Goal: Transaction & Acquisition: Purchase product/service

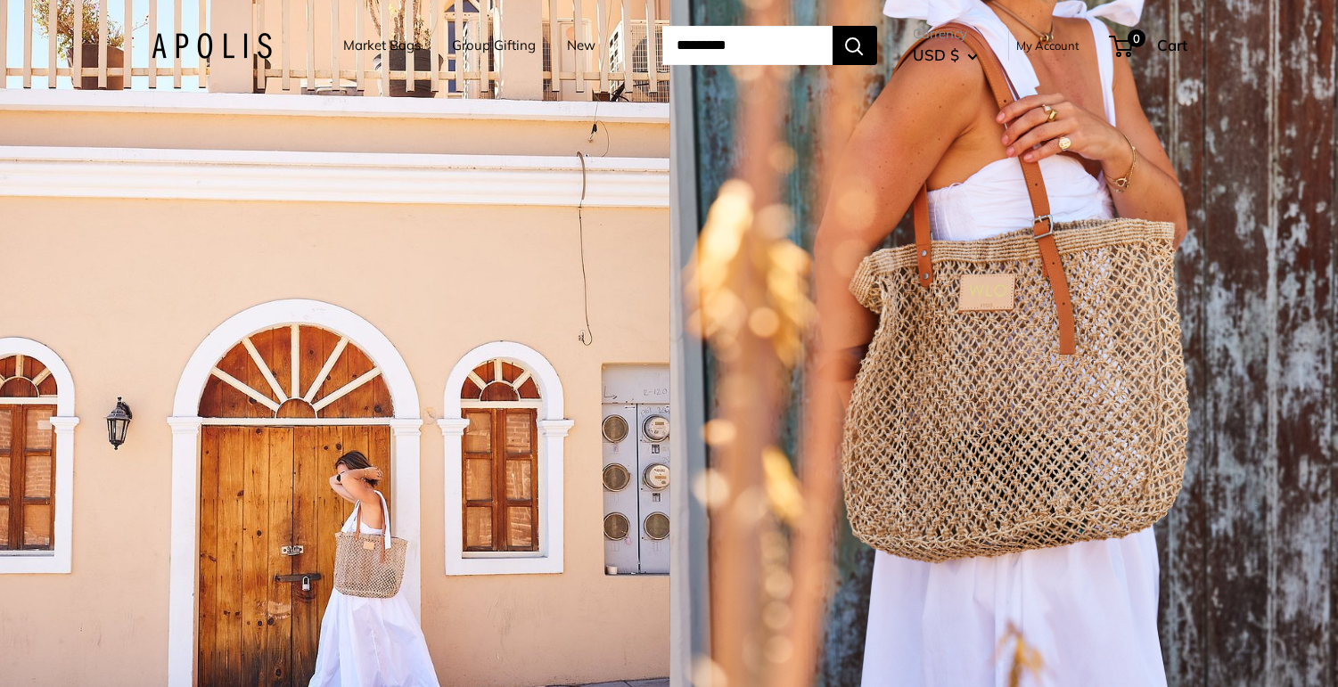
click at [218, 39] on img at bounding box center [212, 46] width 120 height 26
click at [369, 37] on link "Market Bags" at bounding box center [382, 45] width 78 height 25
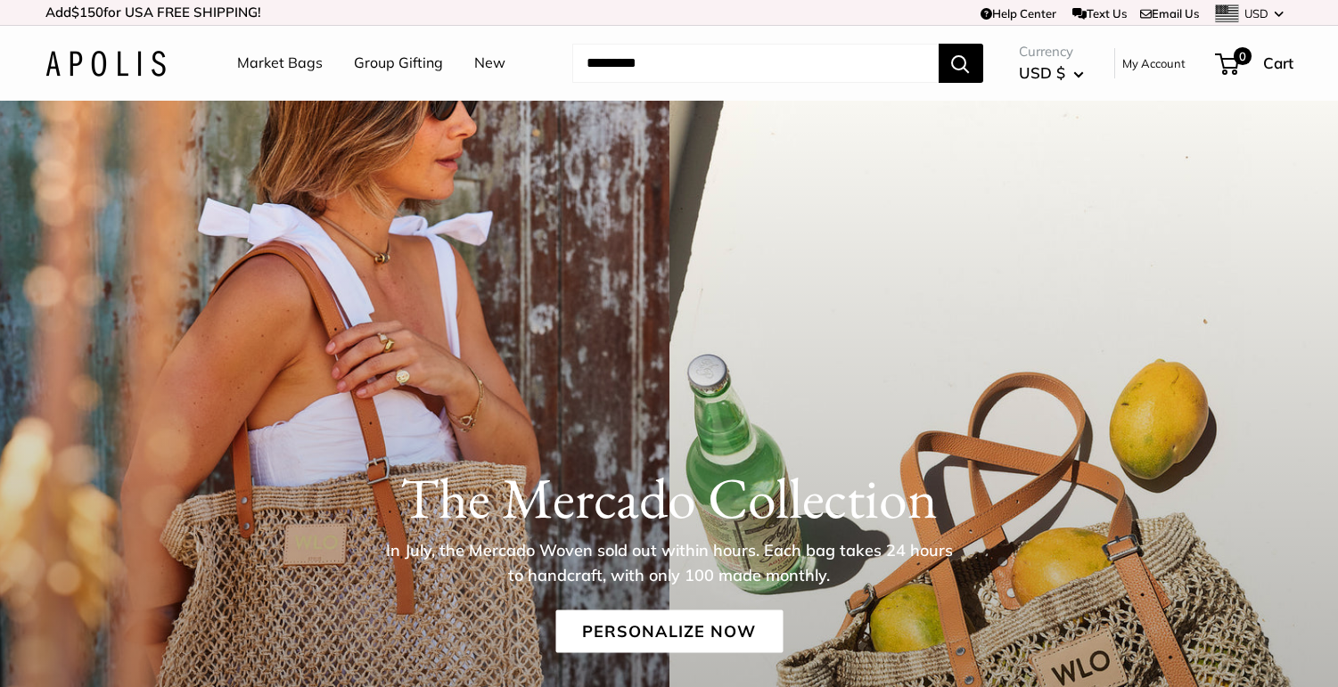
click at [287, 59] on link "Market Bags" at bounding box center [280, 63] width 86 height 27
click at [641, 626] on link "Personalize Now" at bounding box center [668, 632] width 227 height 43
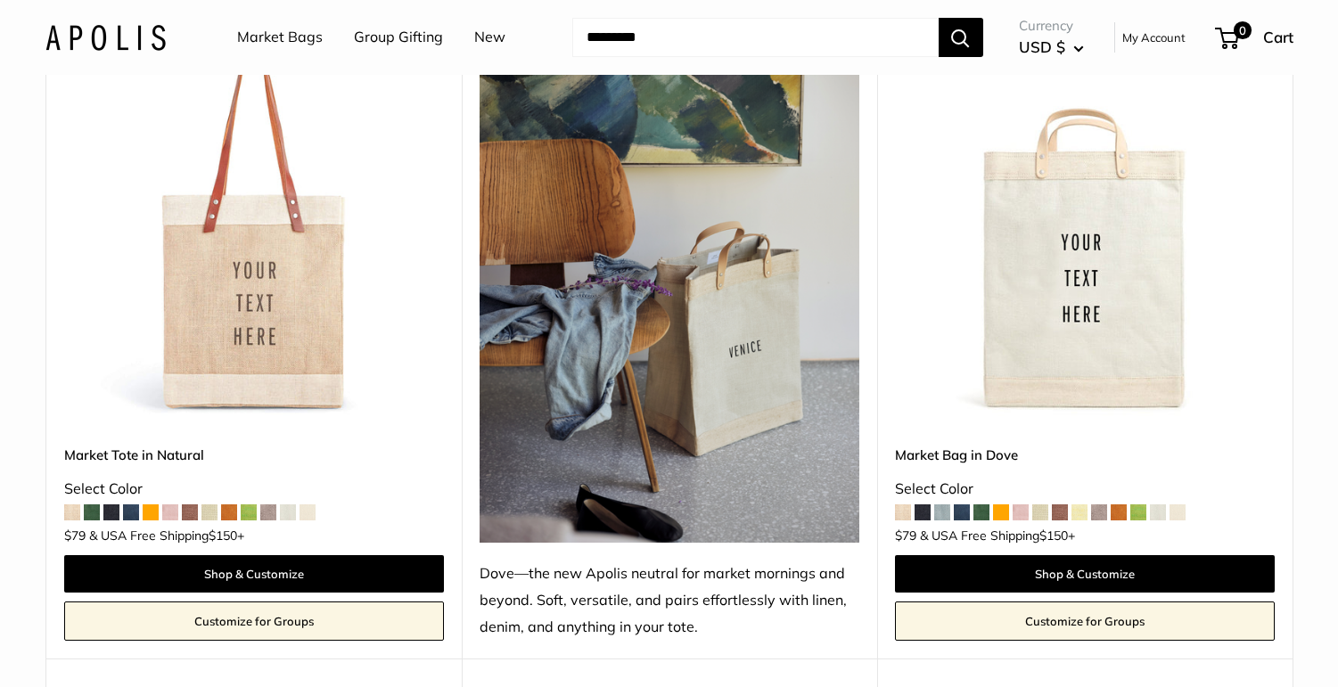
scroll to position [1769, 0]
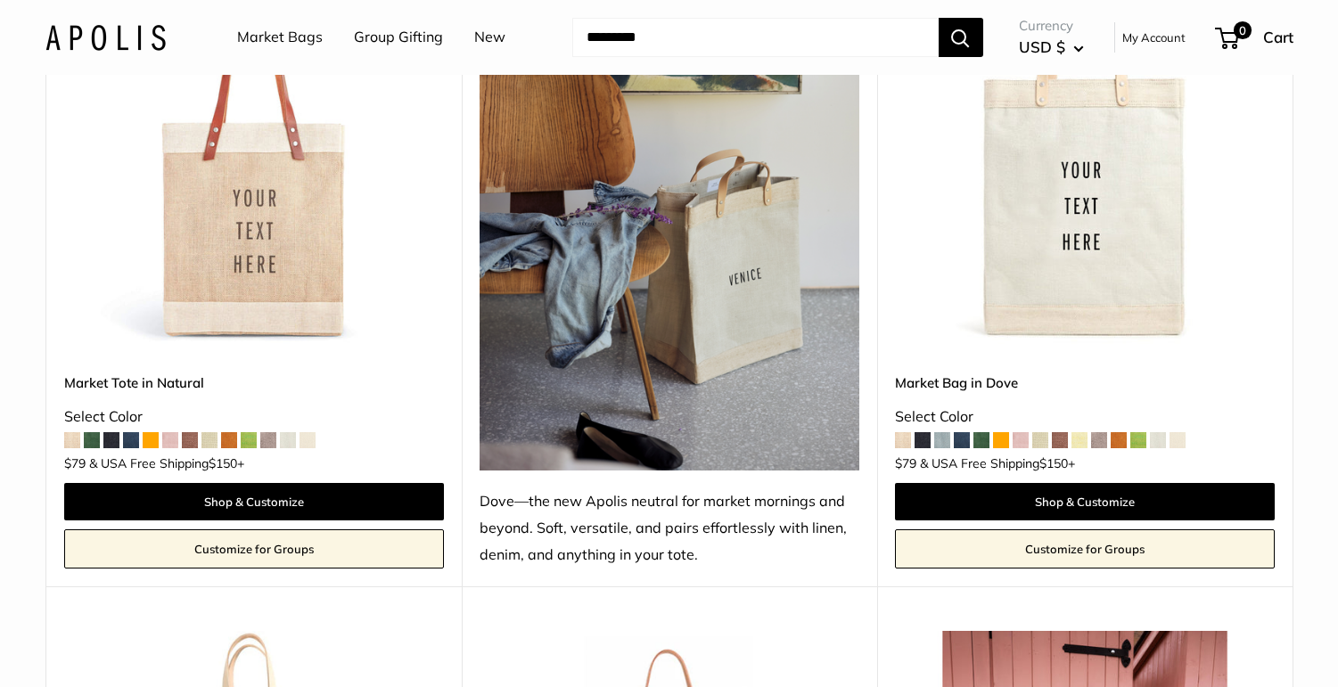
click at [0, 0] on img at bounding box center [0, 0] width 0 height 0
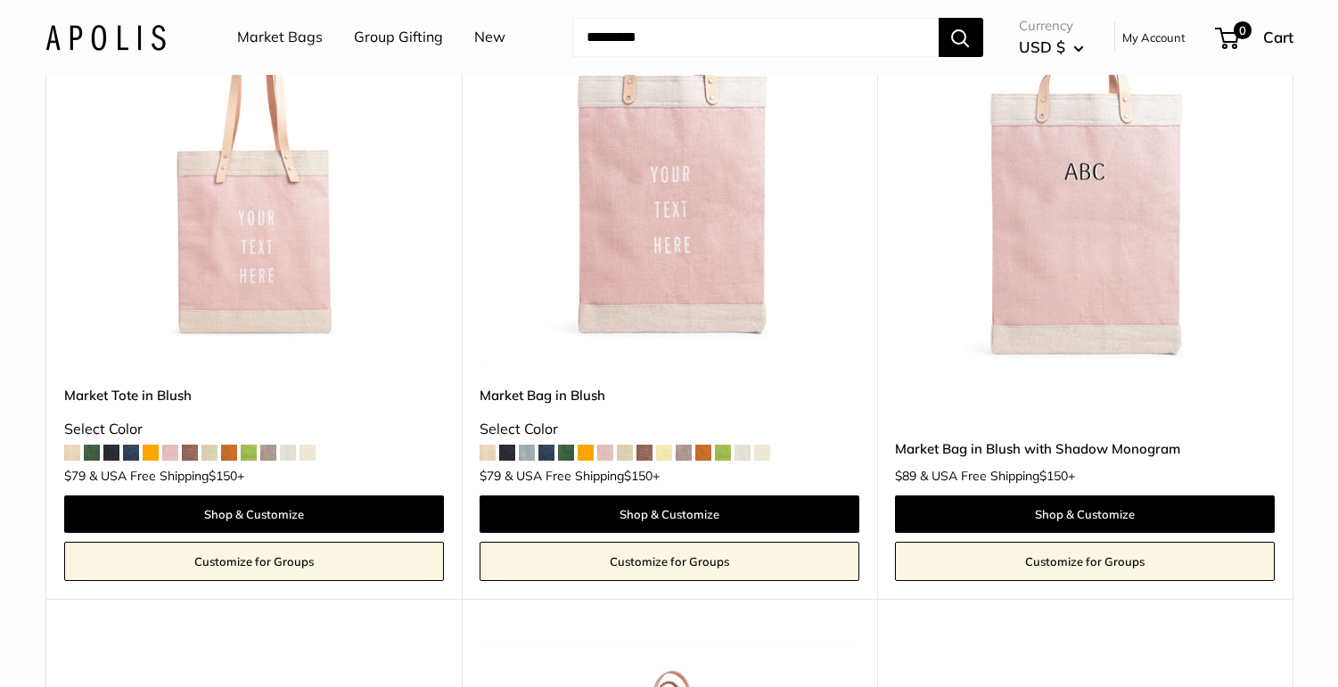
scroll to position [3107, 0]
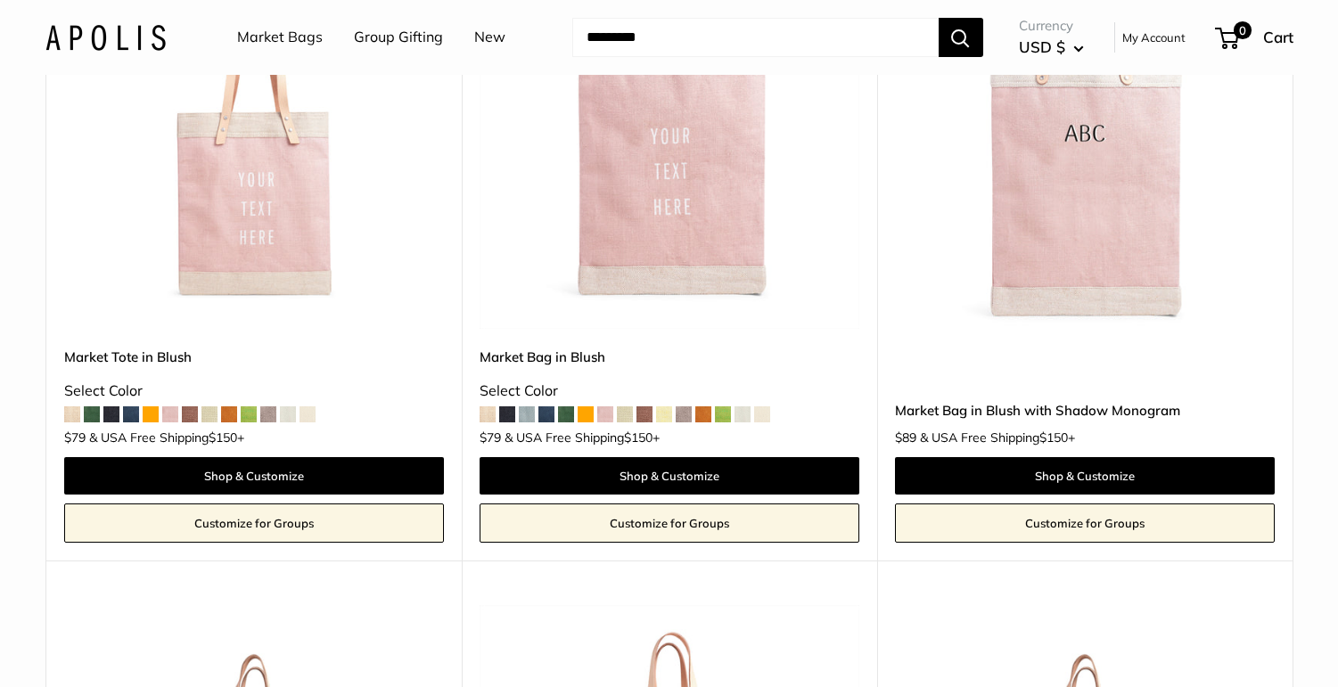
click at [0, 0] on img at bounding box center [0, 0] width 0 height 0
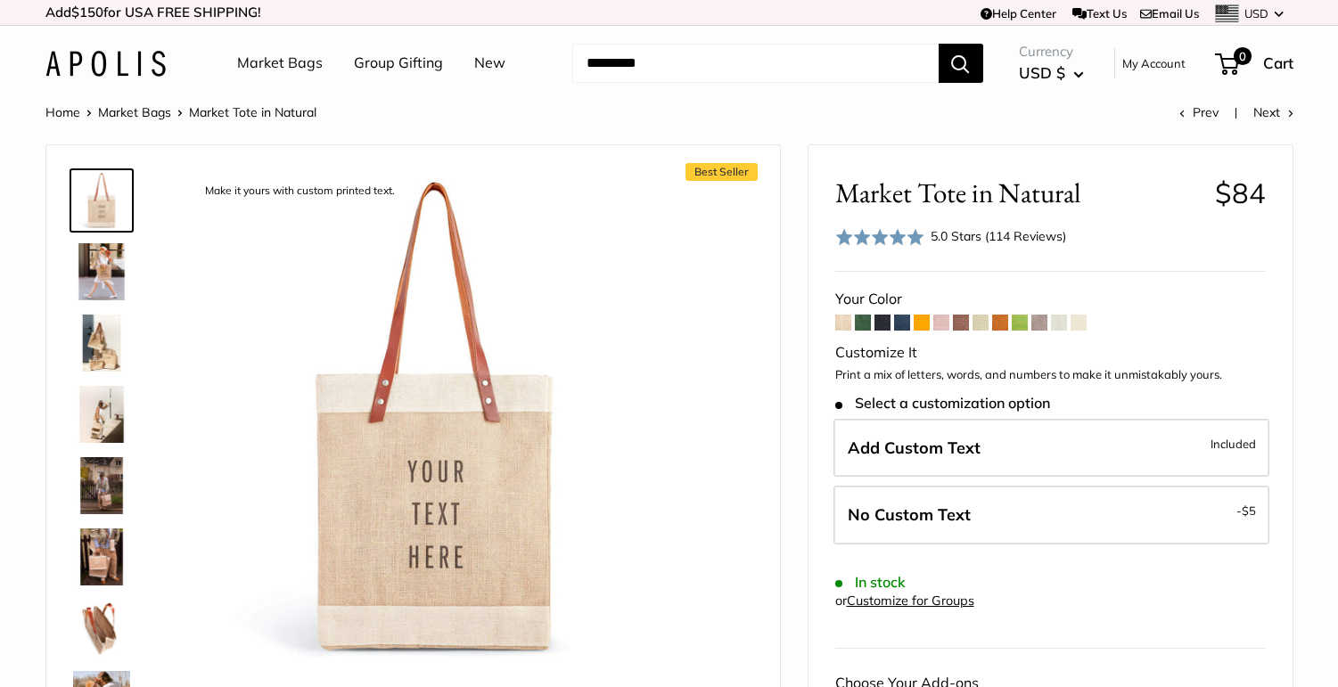
click at [118, 269] on img at bounding box center [101, 271] width 57 height 57
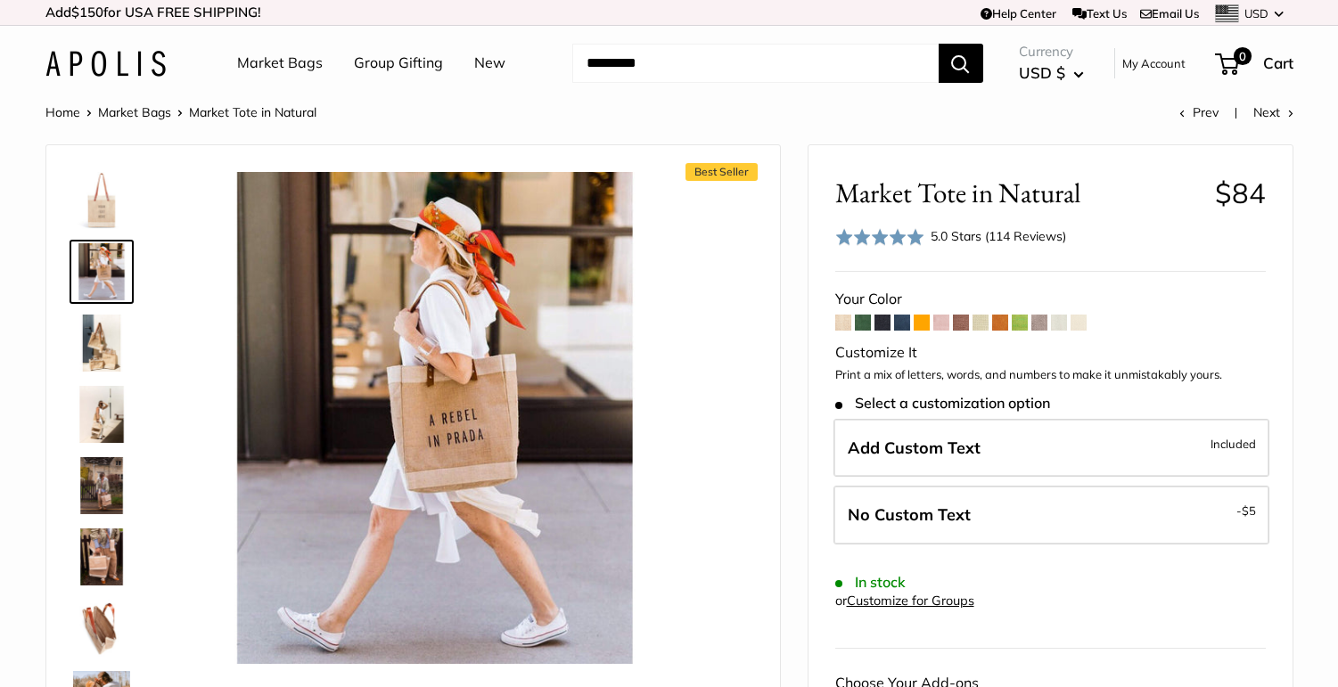
click at [114, 247] on img at bounding box center [101, 271] width 57 height 57
click at [116, 226] on img at bounding box center [101, 200] width 57 height 57
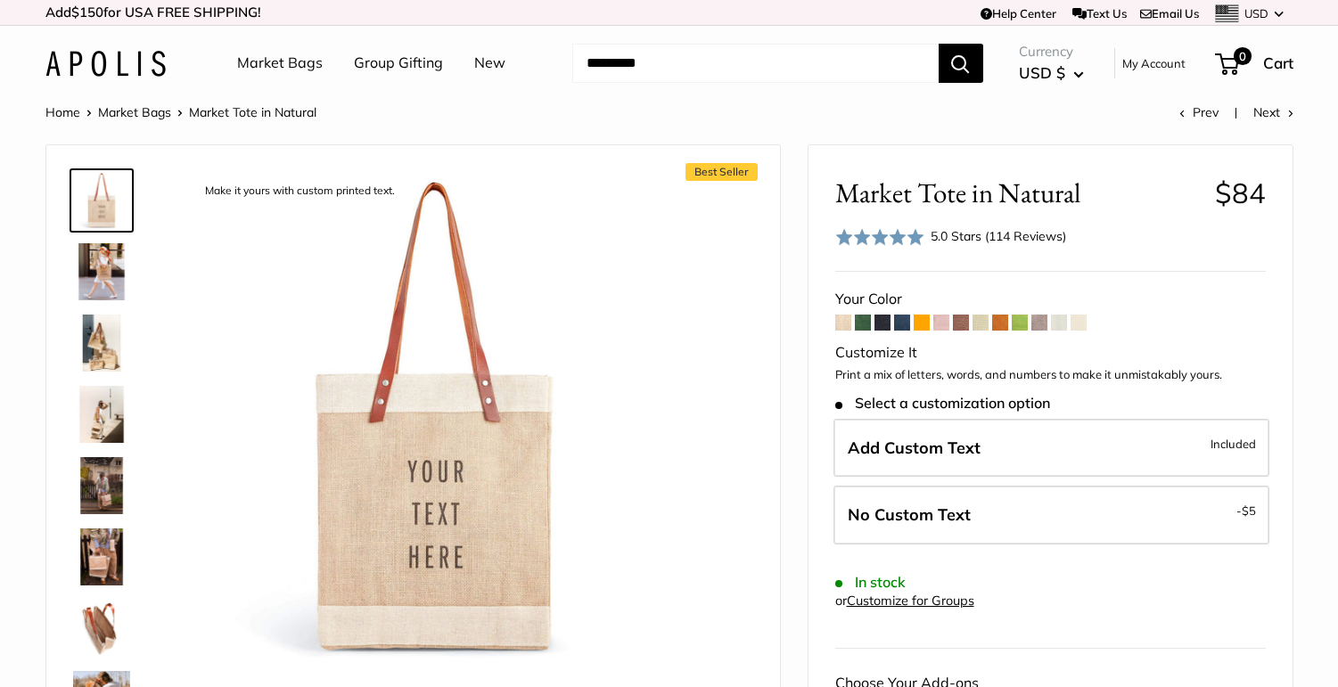
click at [93, 354] on img at bounding box center [101, 343] width 57 height 57
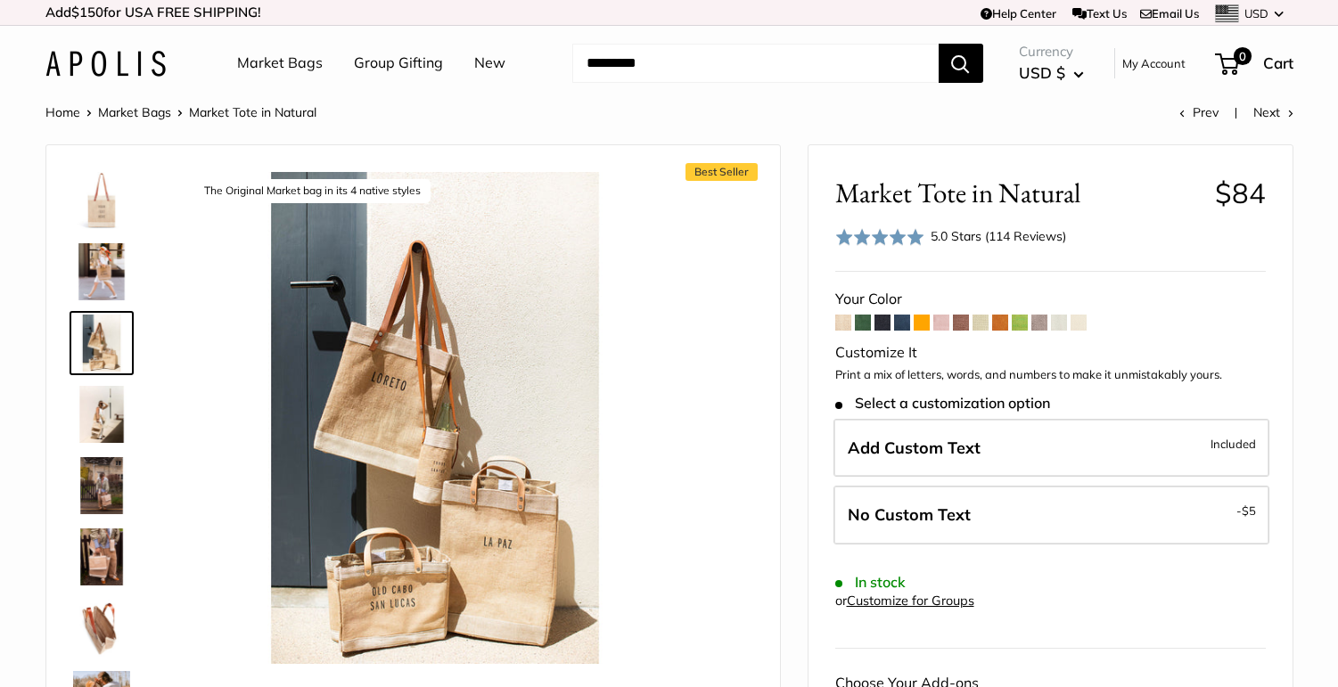
click at [93, 429] on img at bounding box center [101, 414] width 57 height 57
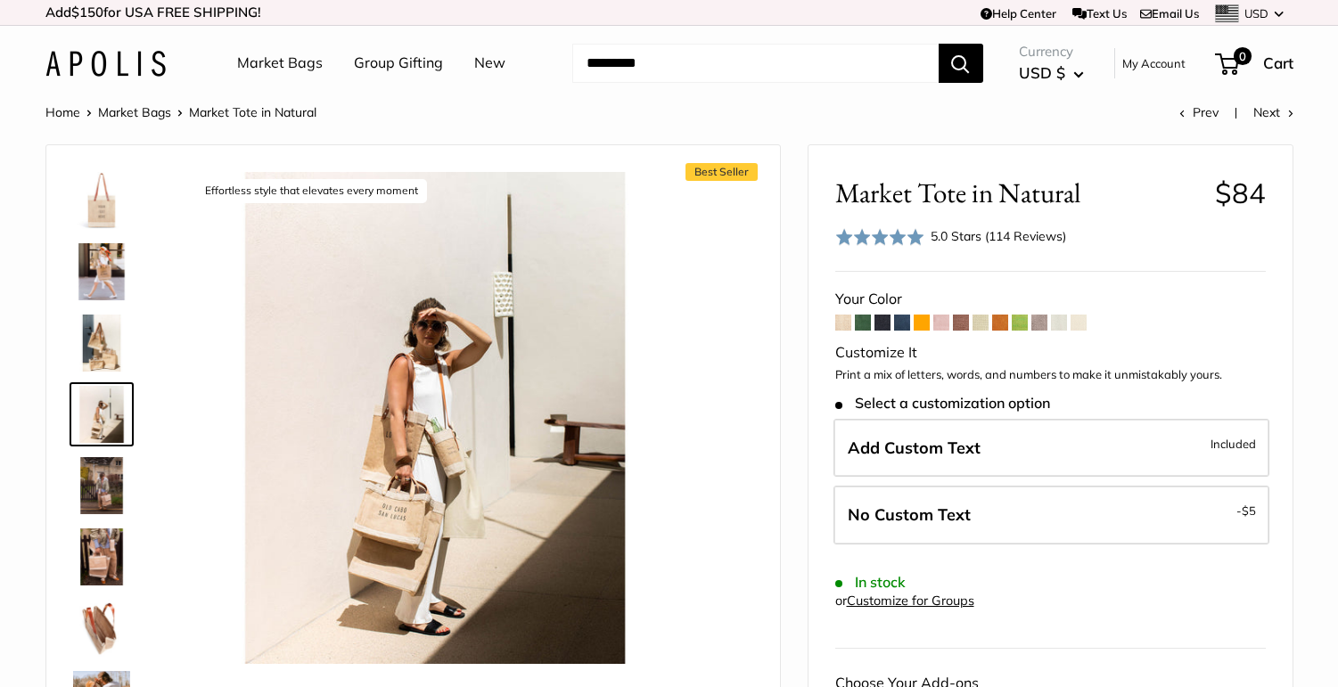
click at [96, 470] on img at bounding box center [101, 485] width 57 height 57
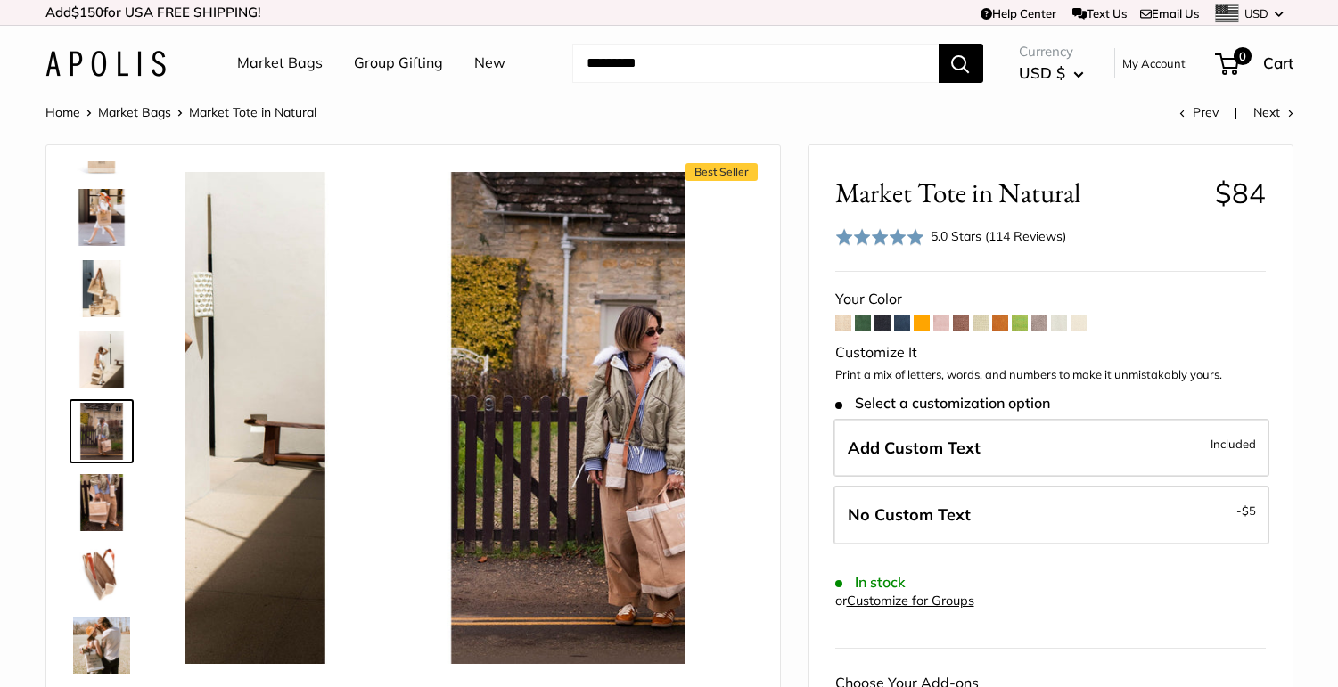
scroll to position [55, 0]
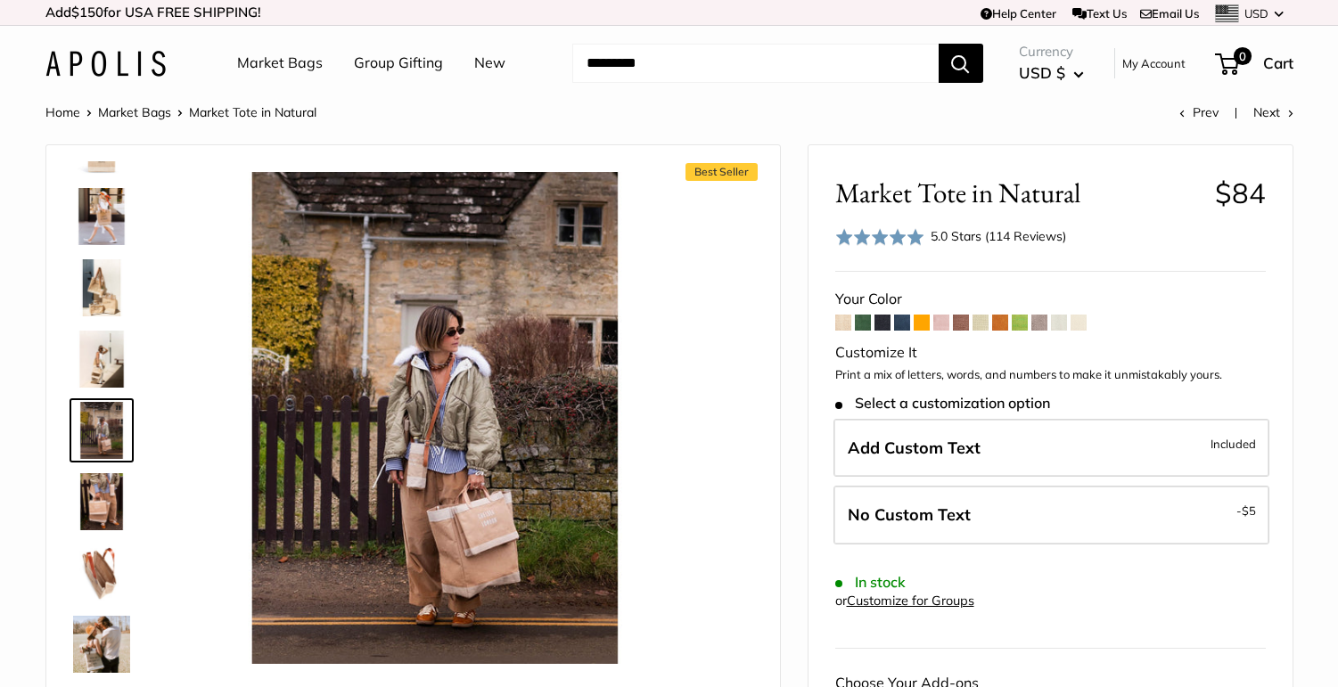
click at [101, 516] on img at bounding box center [101, 501] width 57 height 57
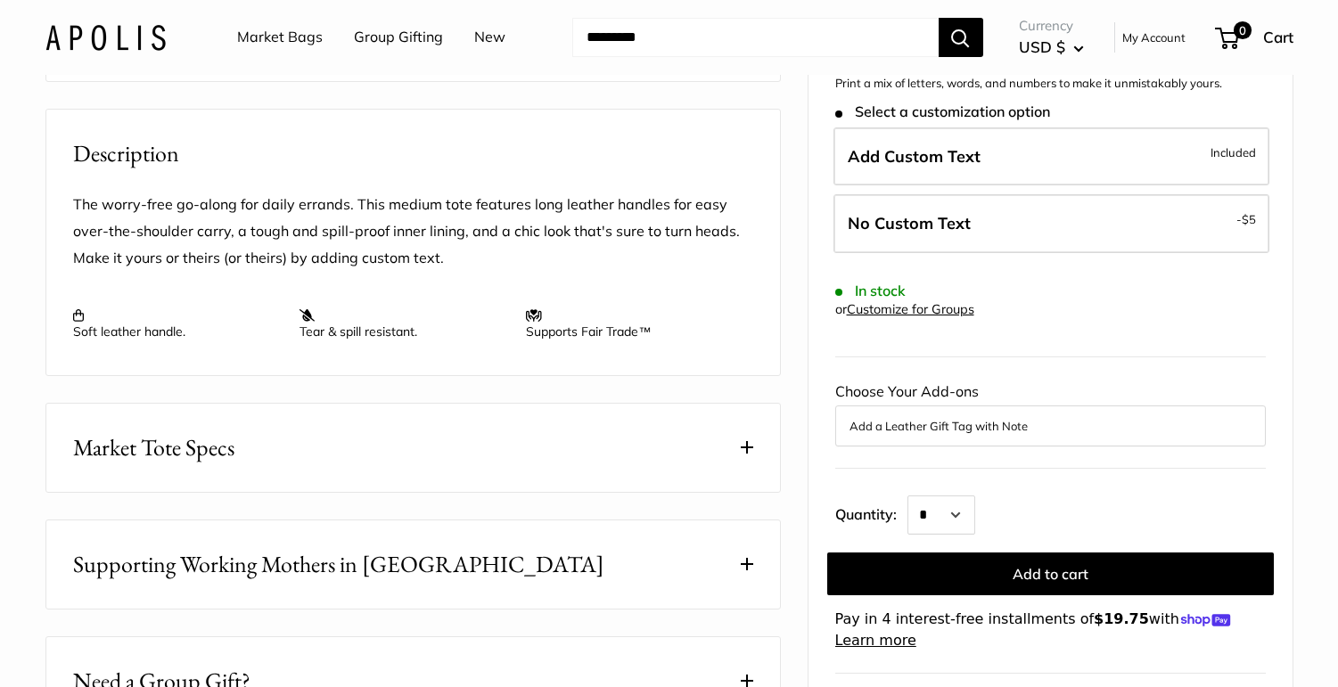
scroll to position [725, 0]
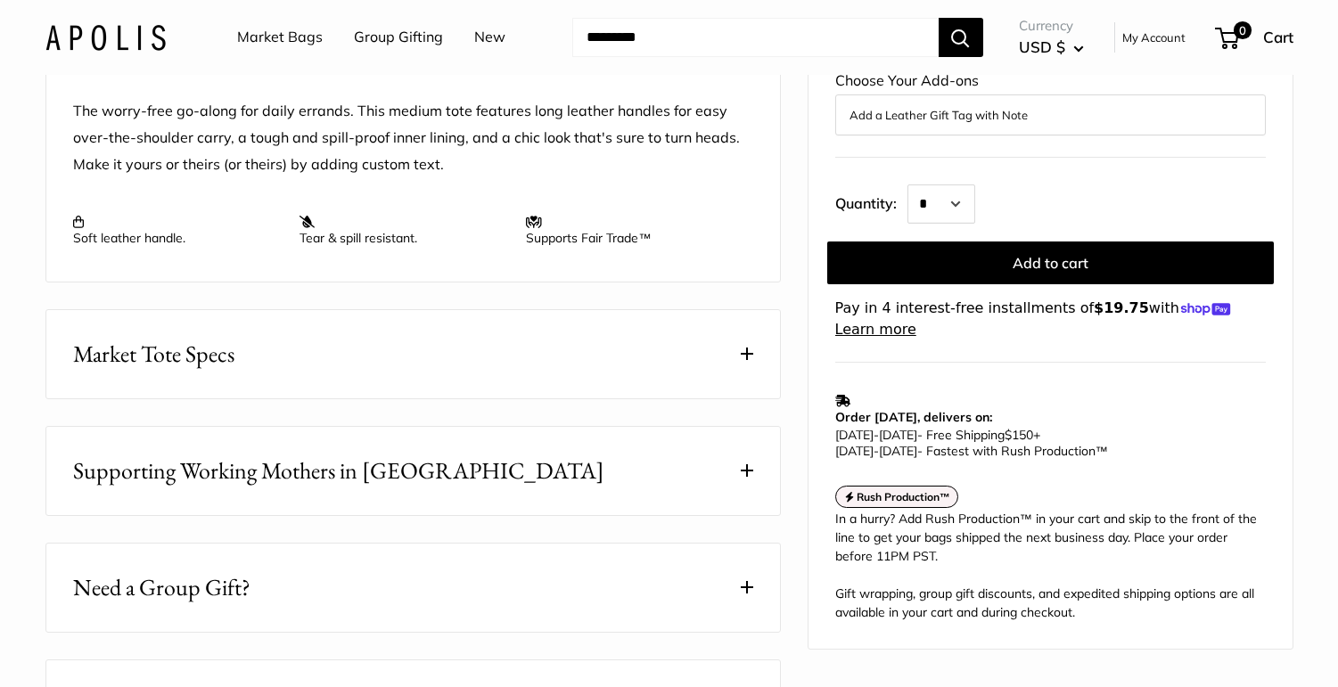
click at [601, 388] on button "Market Tote Specs" at bounding box center [413, 354] width 734 height 88
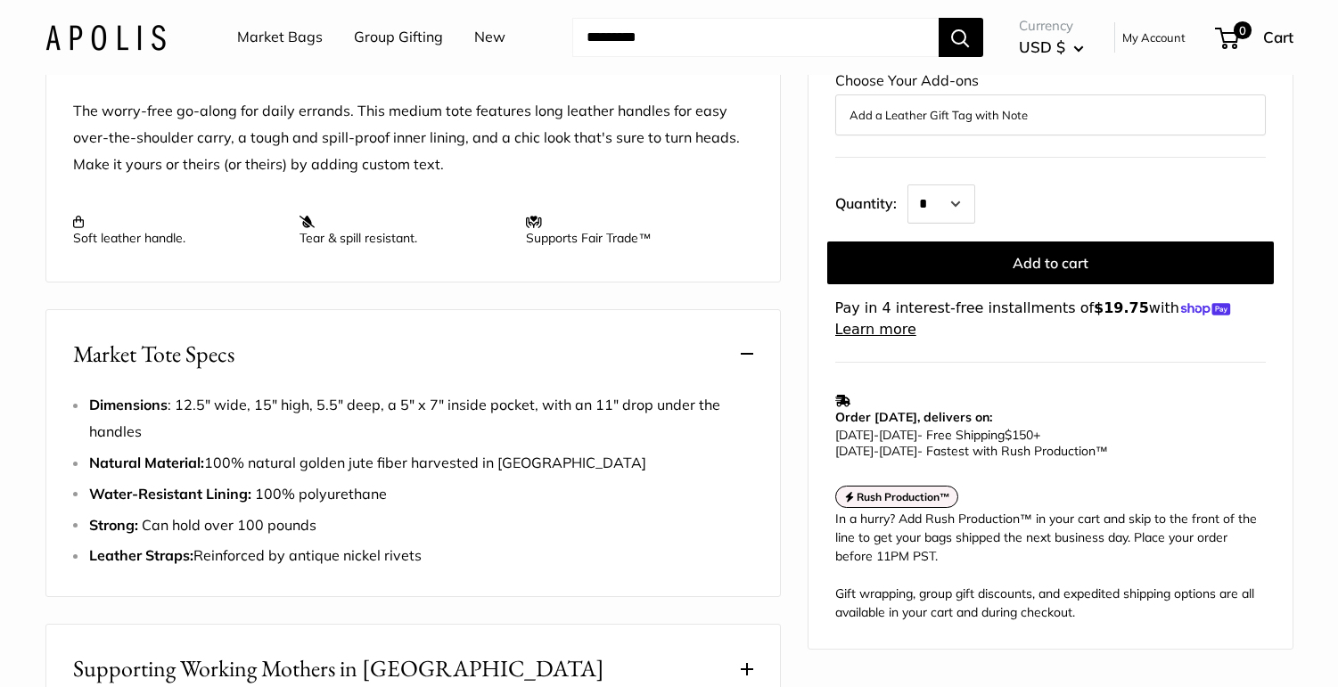
click at [601, 388] on button "Market Tote Specs" at bounding box center [413, 354] width 734 height 88
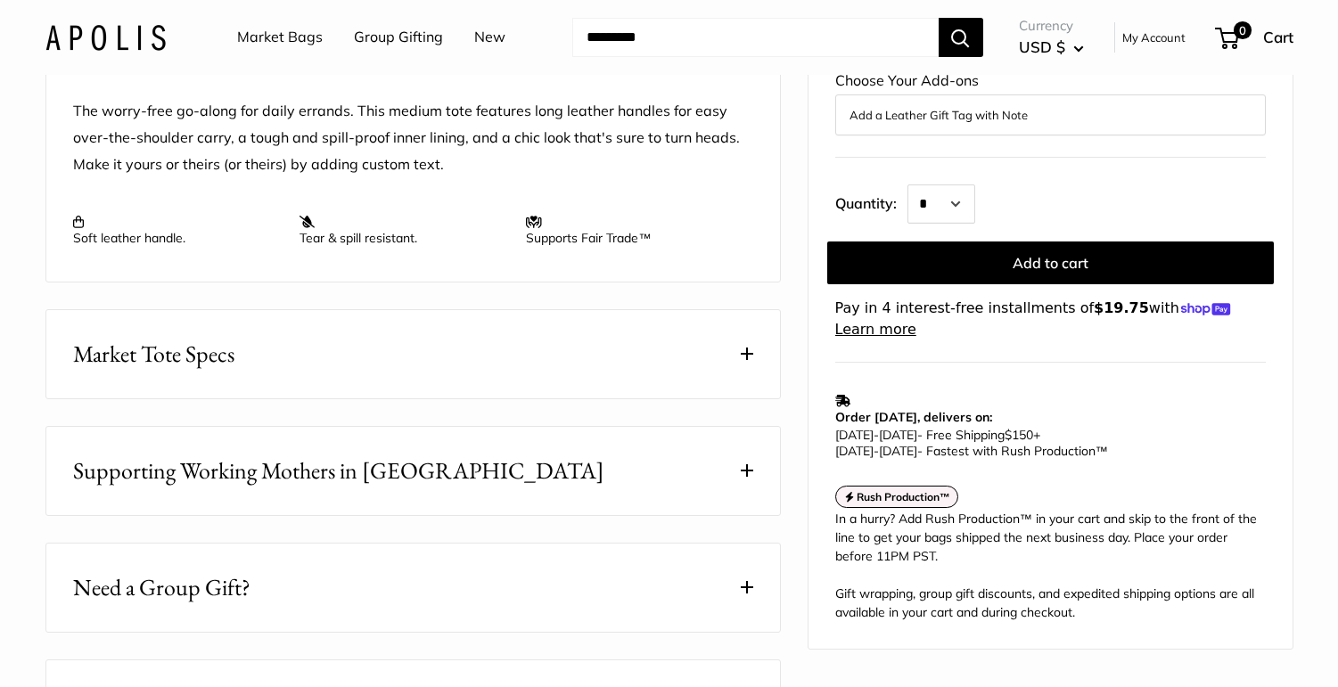
click at [575, 488] on button "Supporting Working Mothers in Bangladesh" at bounding box center [413, 471] width 734 height 88
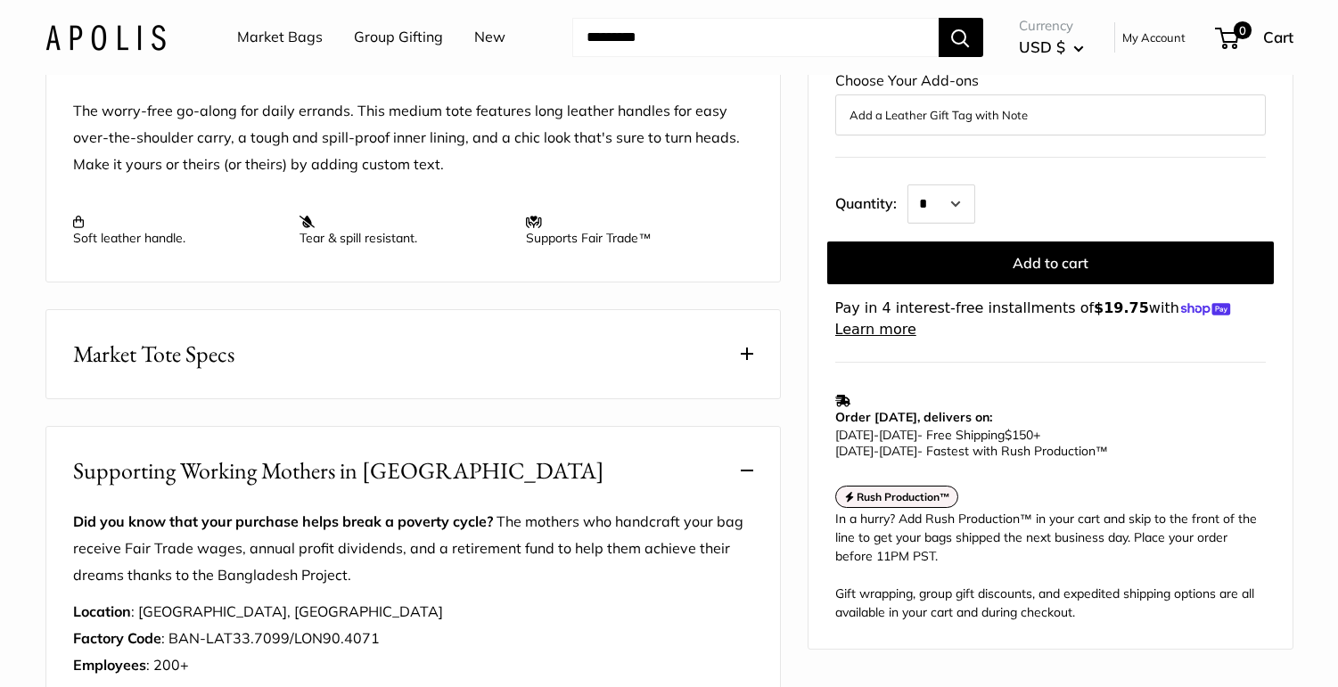
click at [575, 488] on button "Supporting Working Mothers in Bangladesh" at bounding box center [413, 471] width 734 height 88
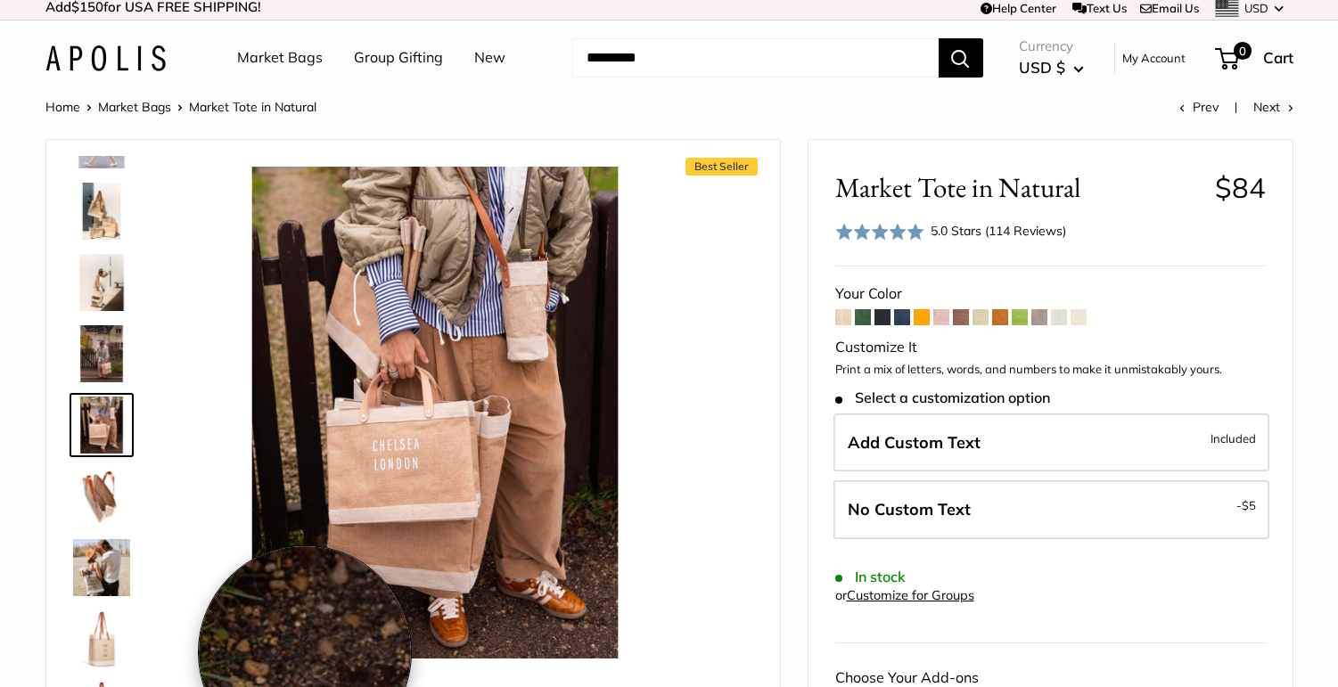
scroll to position [0, 0]
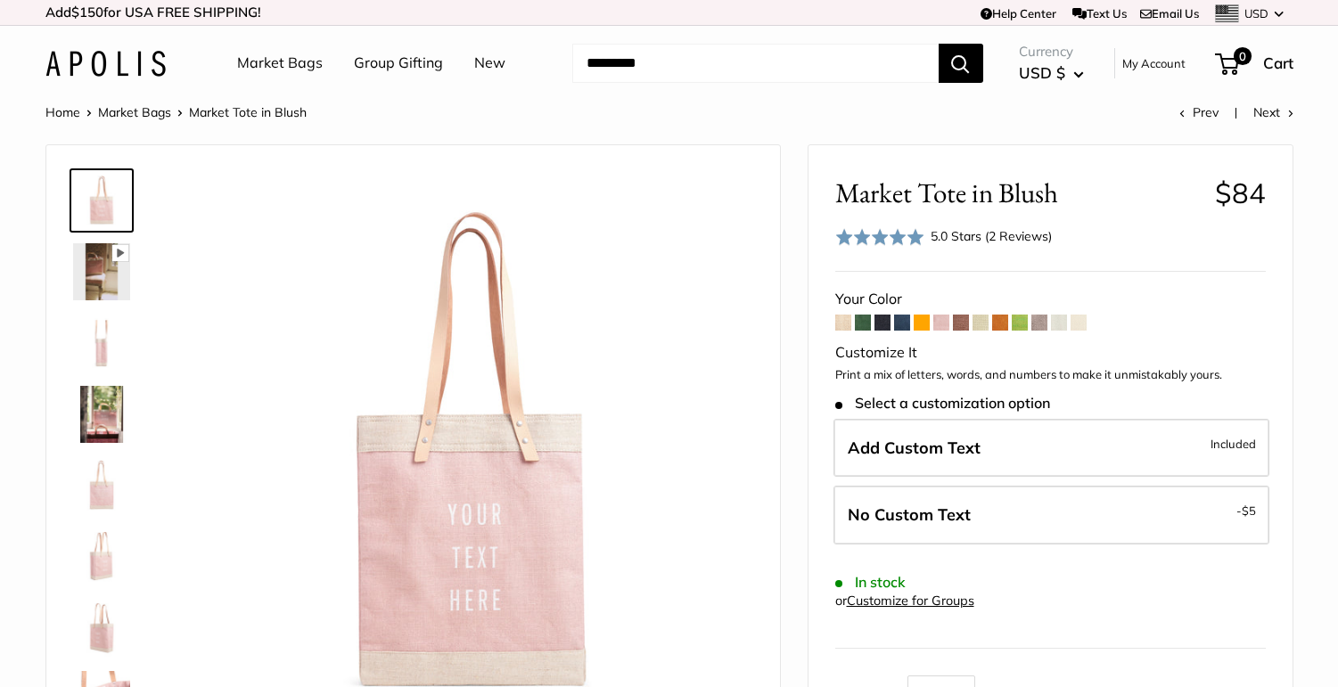
click at [99, 342] on img at bounding box center [101, 343] width 57 height 57
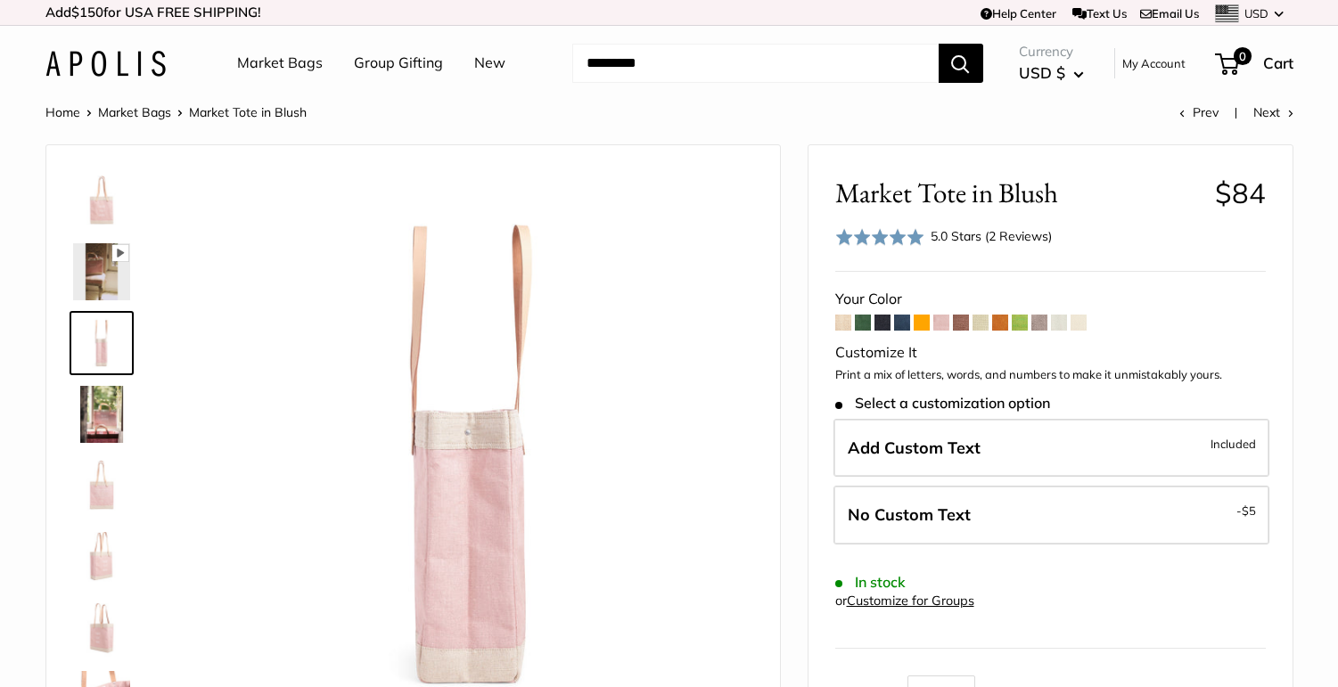
click at [96, 399] on img at bounding box center [101, 414] width 57 height 57
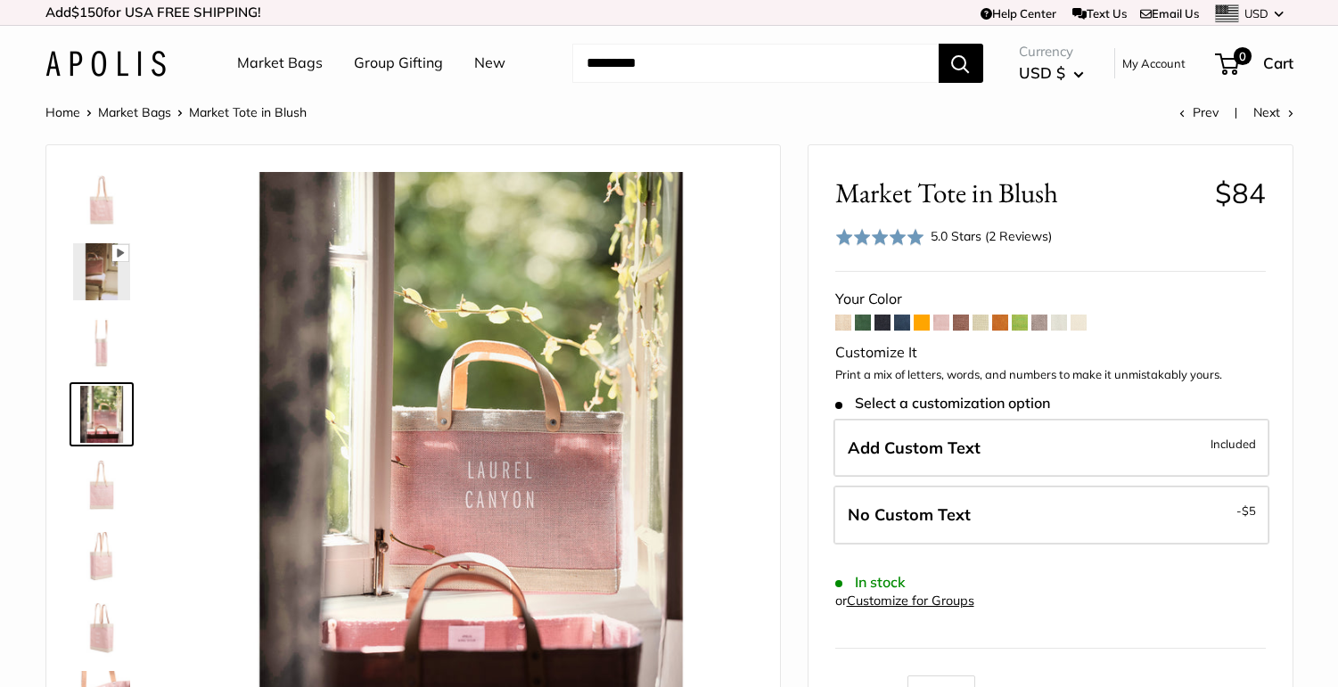
click at [84, 488] on img at bounding box center [101, 485] width 57 height 57
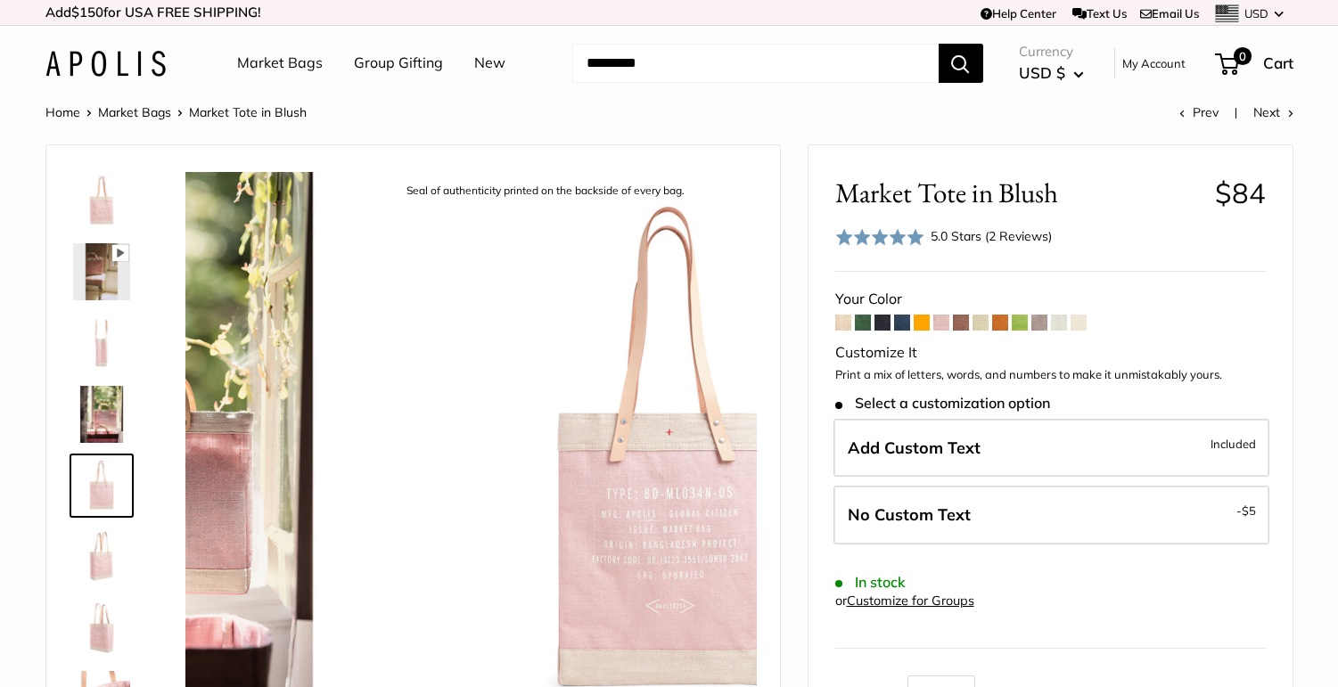
scroll to position [55, 0]
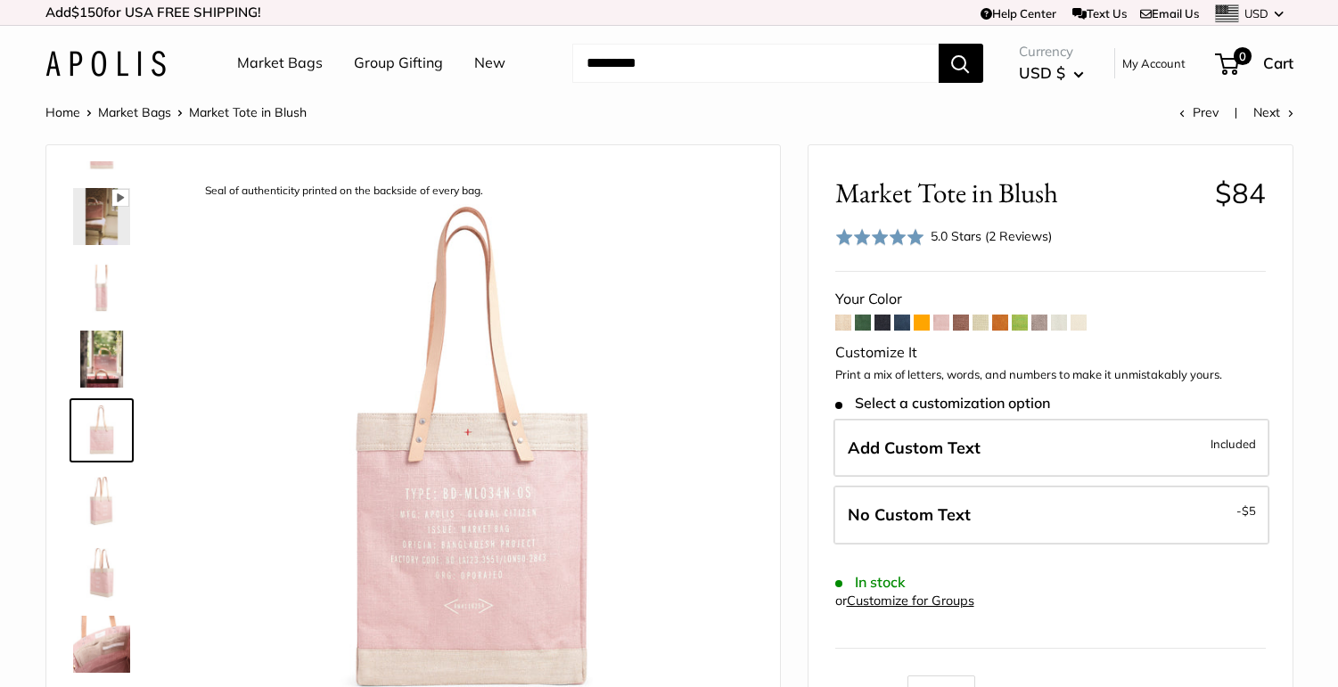
click at [90, 495] on img at bounding box center [101, 501] width 57 height 57
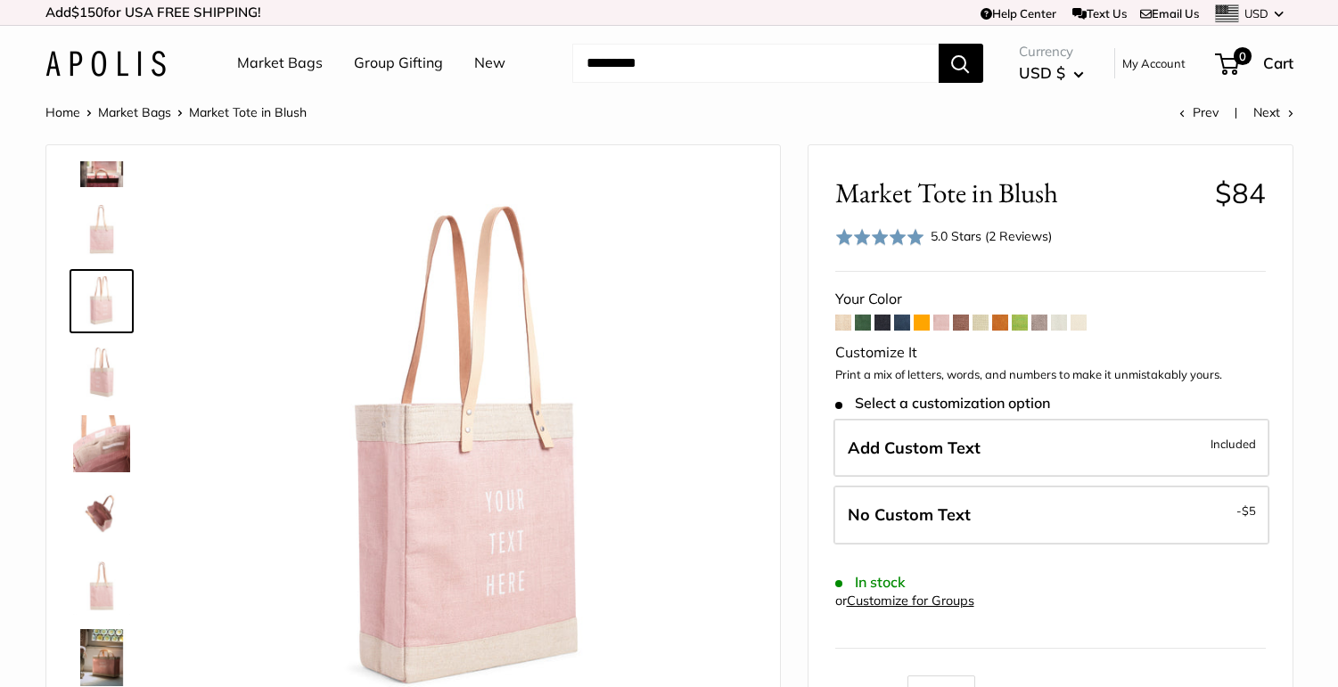
scroll to position [257, 0]
click at [964, 323] on span at bounding box center [961, 323] width 16 height 16
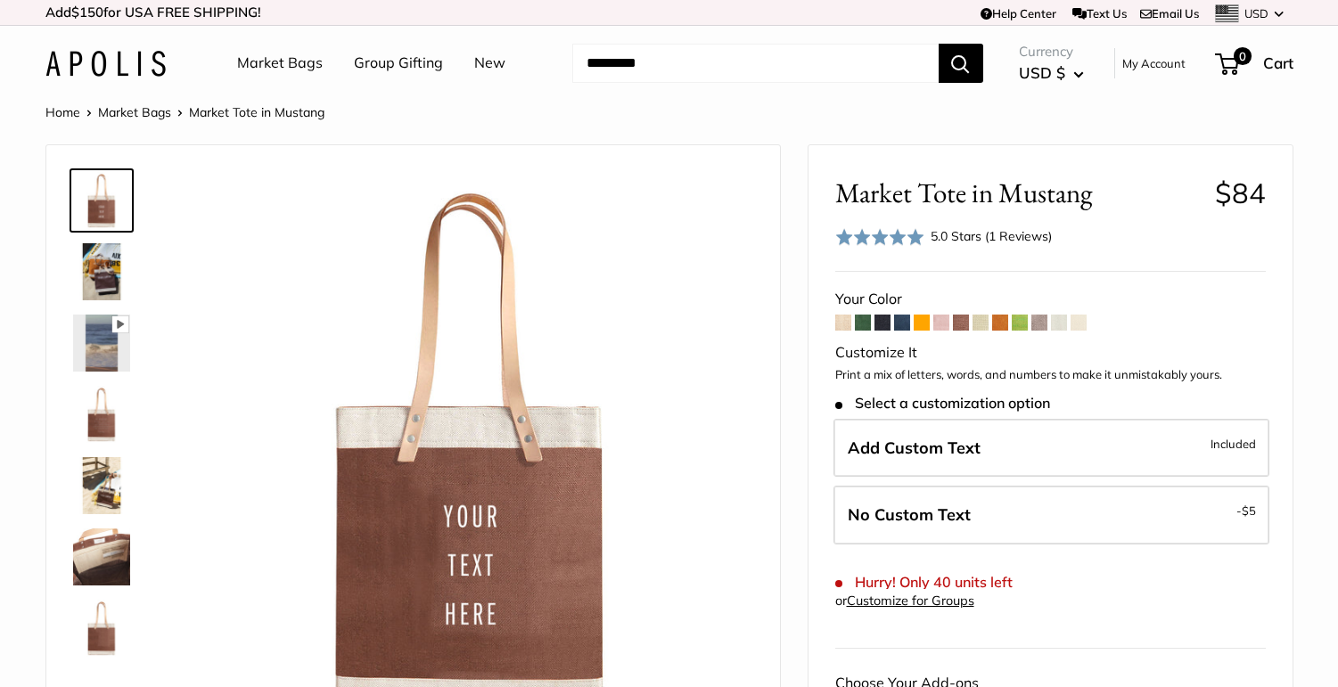
click at [1000, 323] on span at bounding box center [1000, 323] width 16 height 16
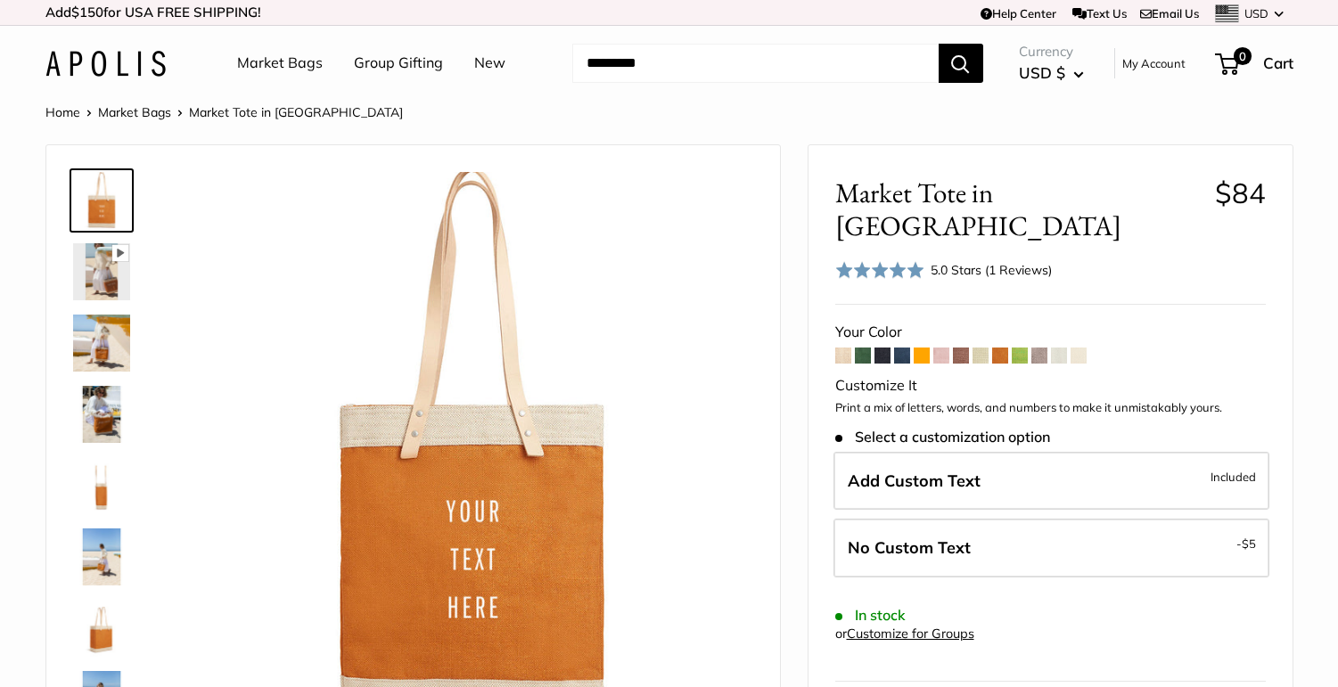
click at [283, 71] on link "Market Bags" at bounding box center [280, 63] width 86 height 27
click at [119, 117] on link "Market Bags" at bounding box center [134, 112] width 73 height 16
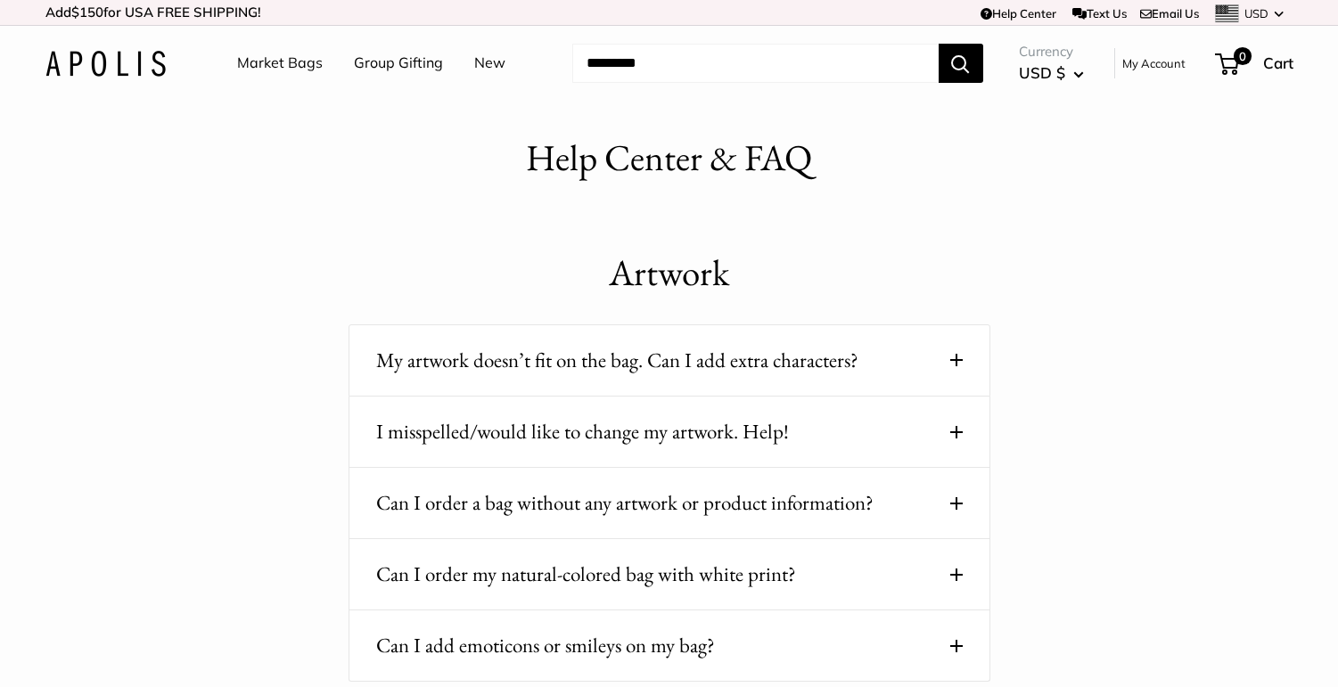
click at [946, 366] on button "My artwork doesn’t fit on the bag. Can I add extra characters?" at bounding box center [669, 360] width 587 height 35
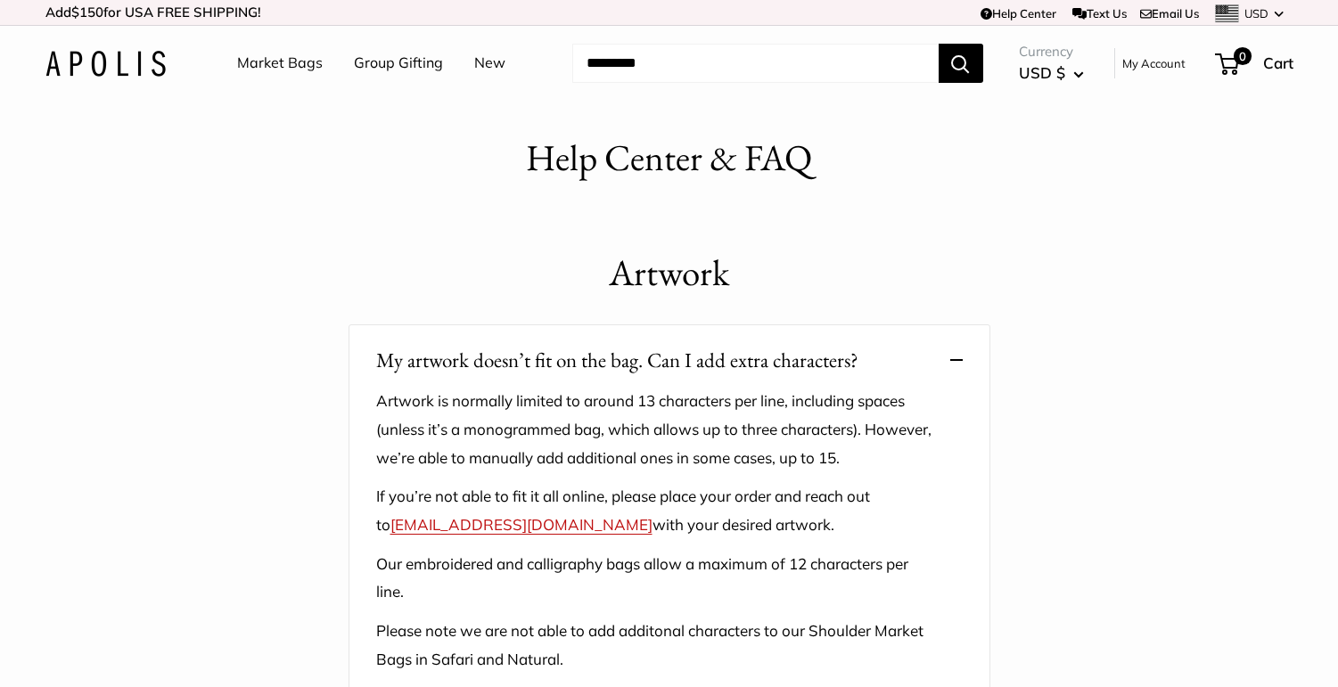
click at [946, 366] on button "My artwork doesn’t fit on the bag. Can I add extra characters?" at bounding box center [669, 360] width 587 height 35
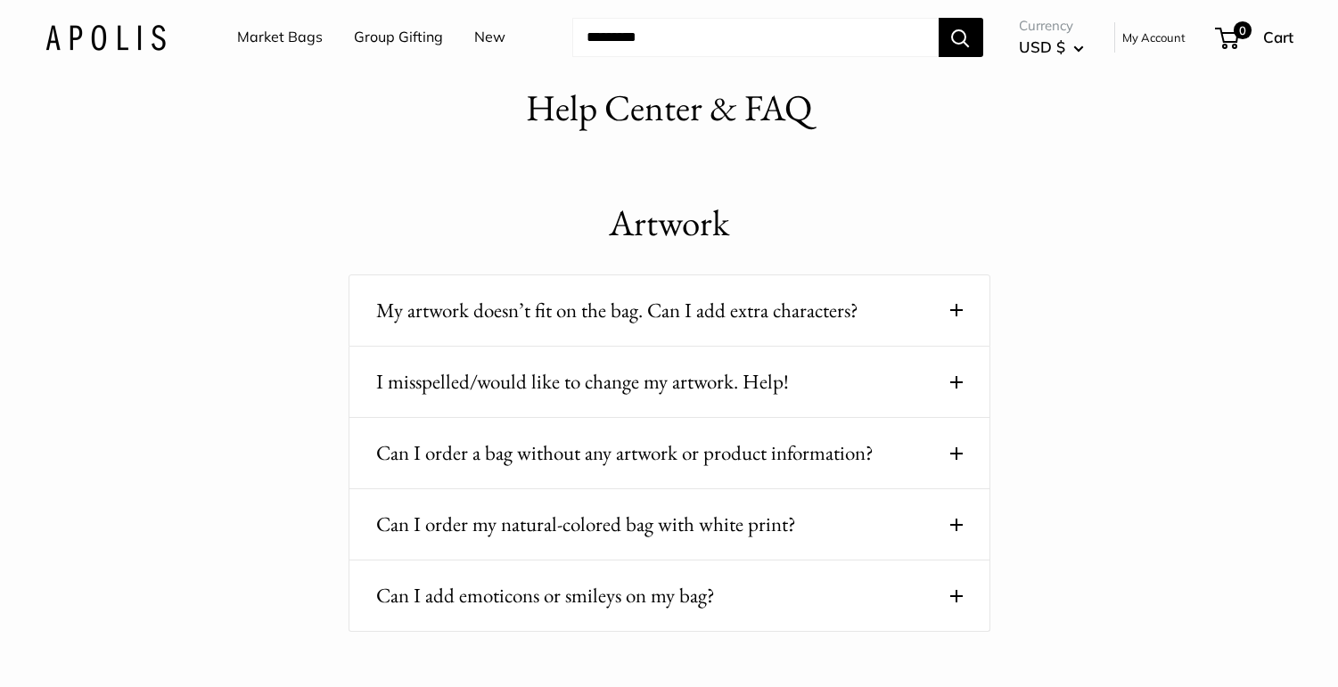
scroll to position [120, 0]
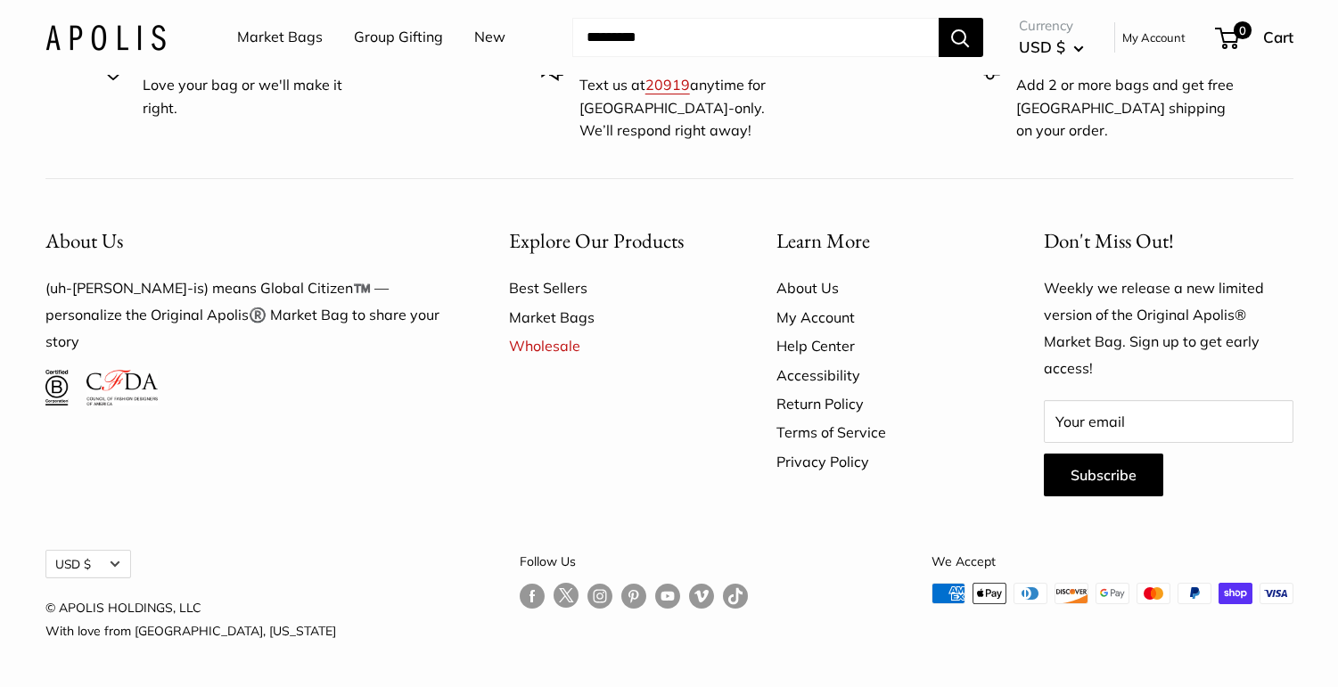
scroll to position [5874, 0]
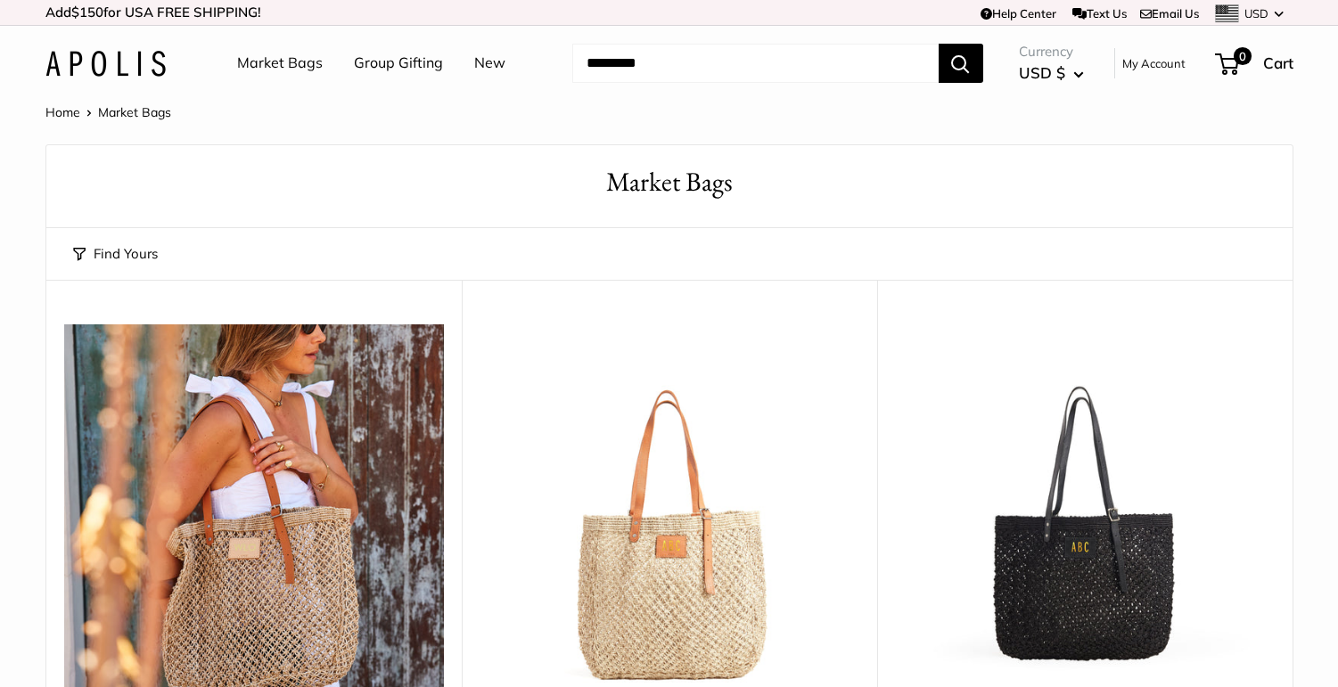
click at [136, 242] on button "Find Yours" at bounding box center [115, 254] width 85 height 25
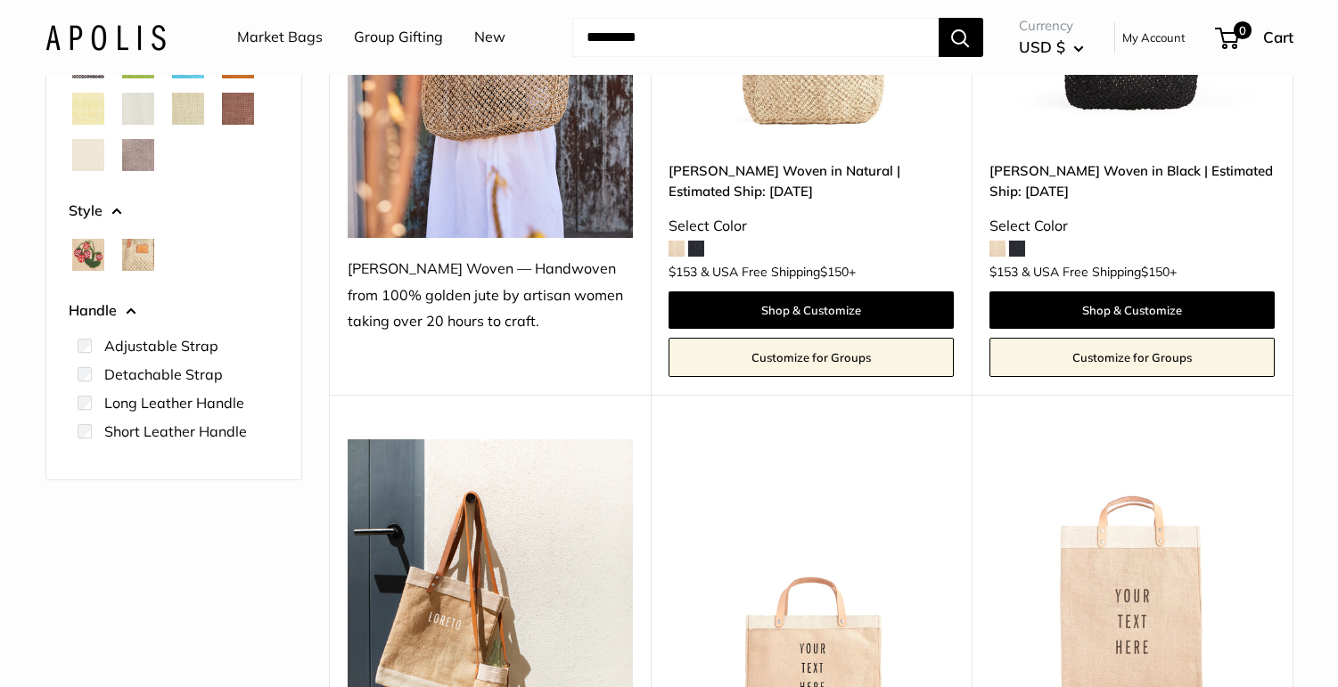
scroll to position [506, 0]
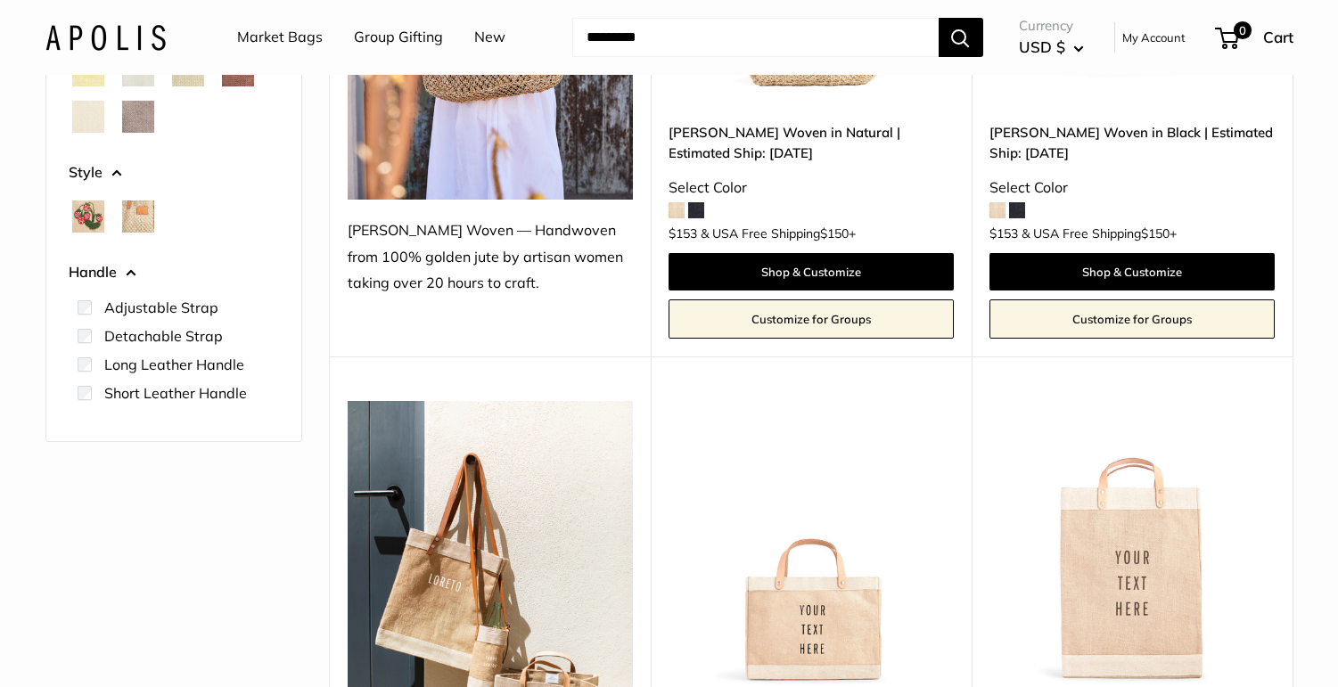
click at [72, 221] on span "Strawberrys" at bounding box center [88, 217] width 32 height 32
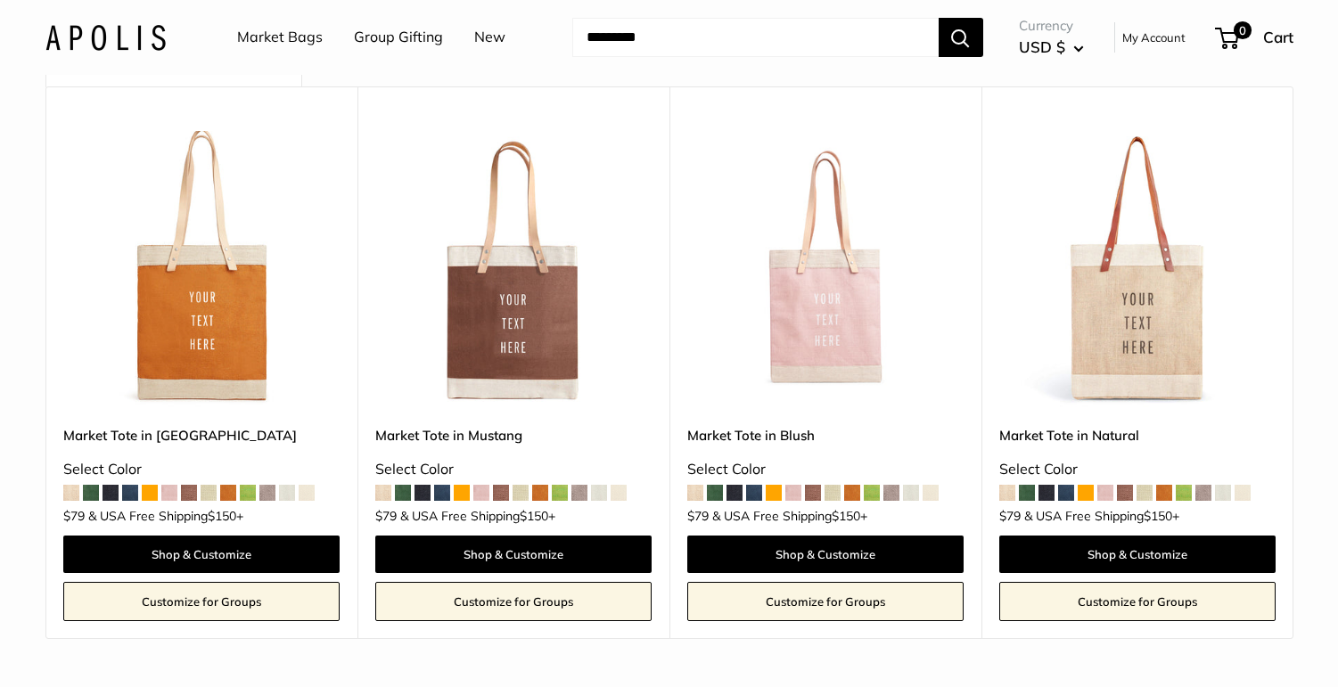
scroll to position [892, 0]
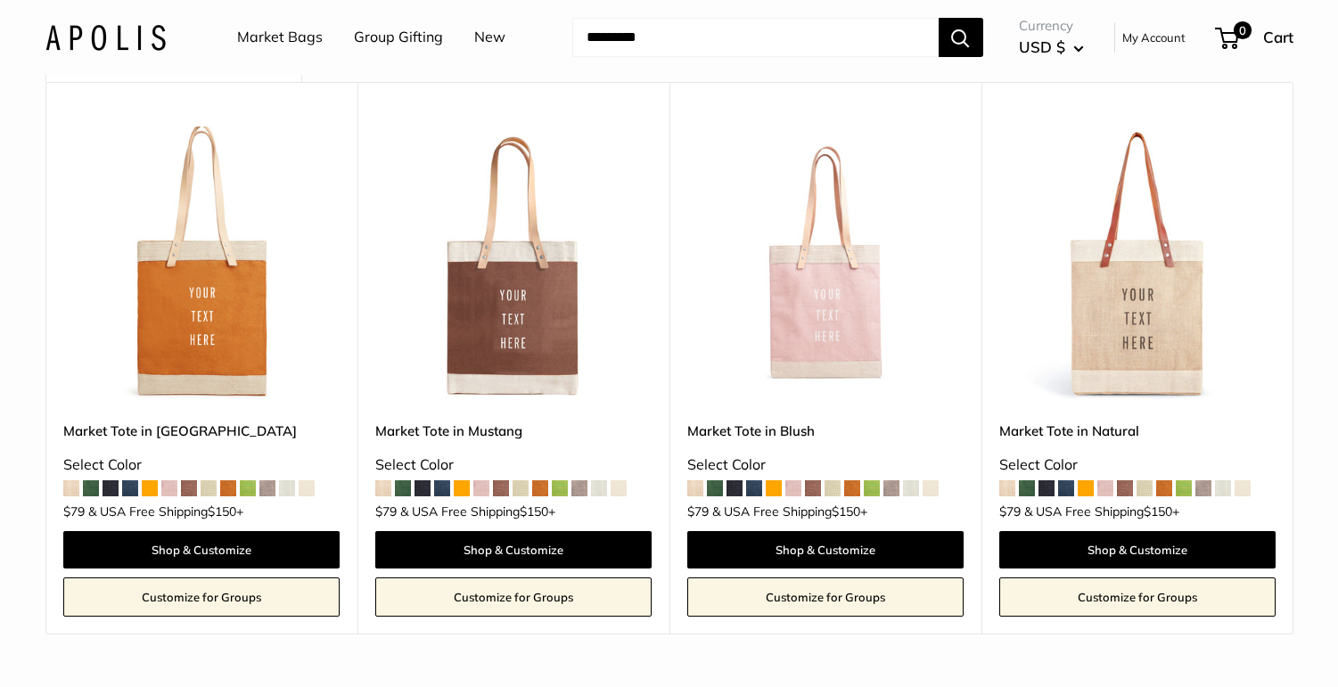
click at [0, 0] on img at bounding box center [0, 0] width 0 height 0
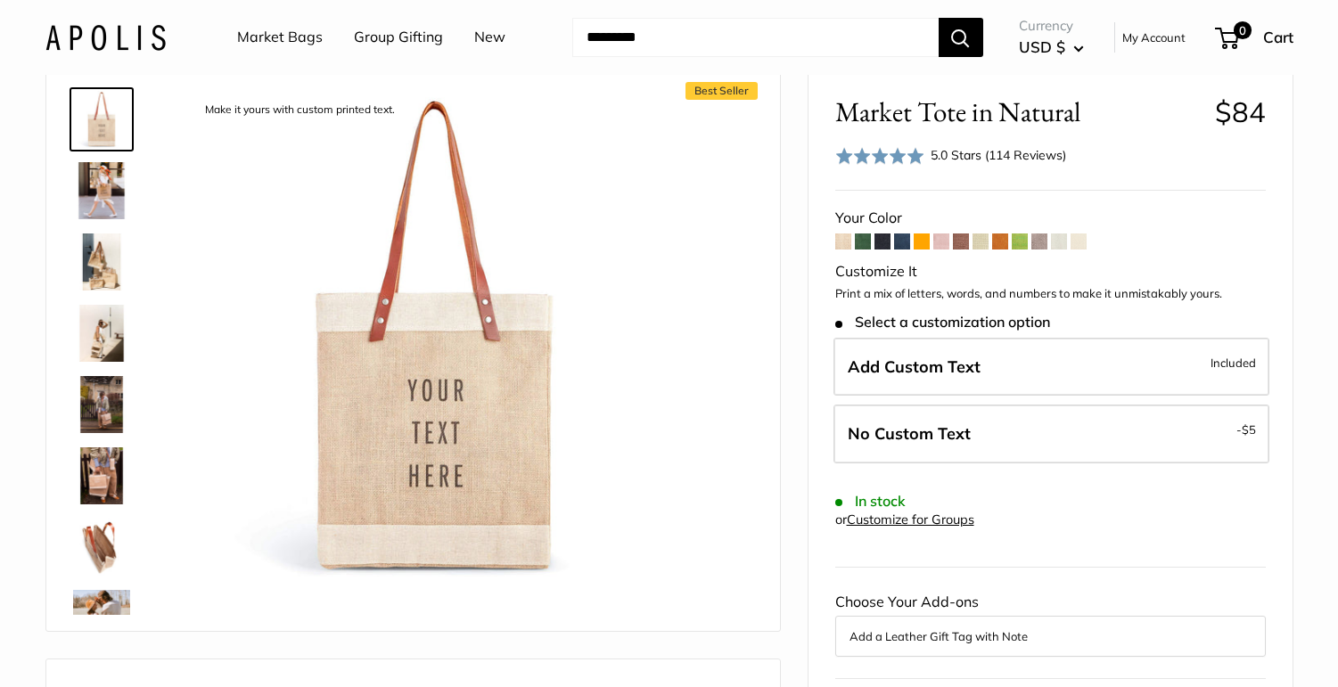
scroll to position [139, 0]
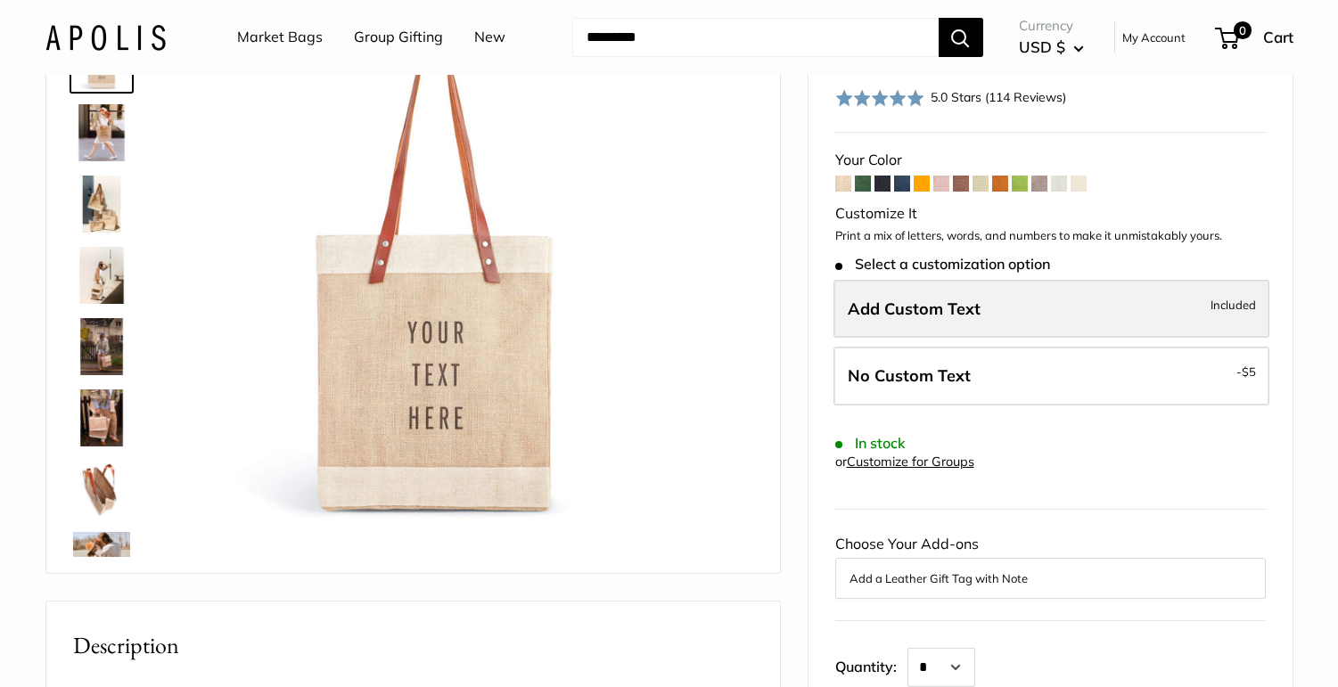
click at [934, 317] on span "Add Custom Text" at bounding box center [914, 309] width 133 height 21
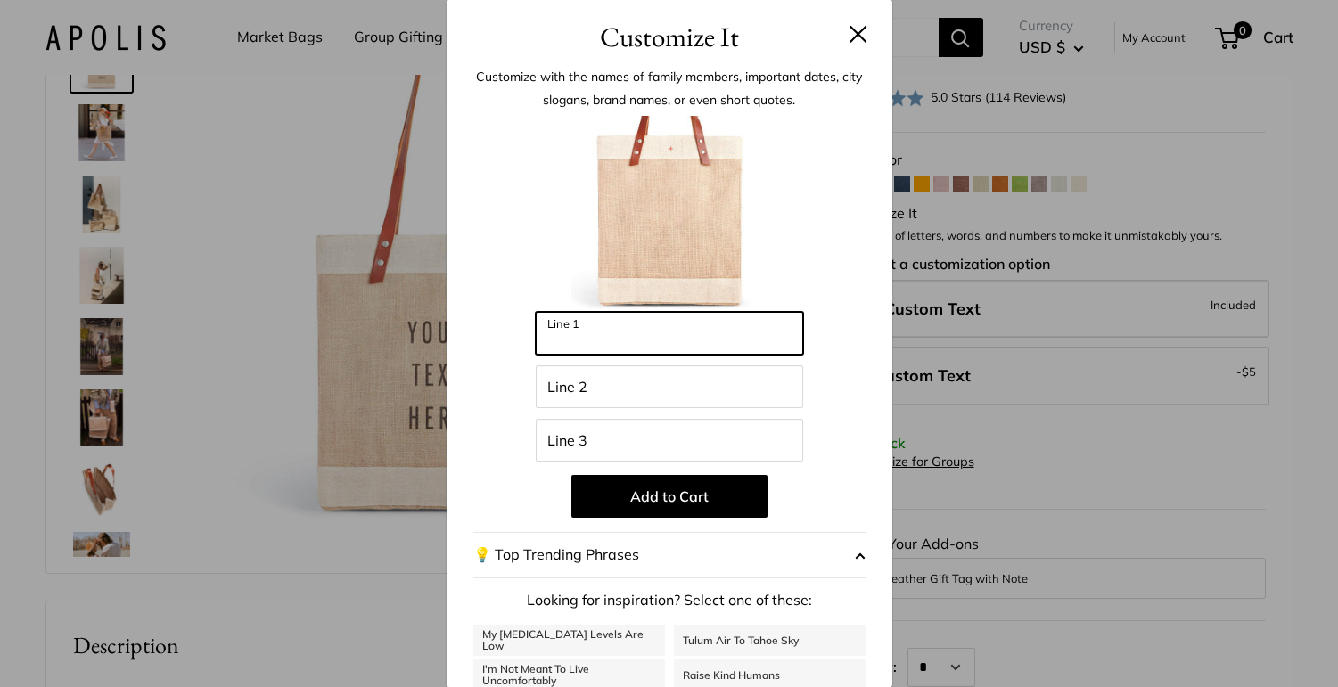
click at [712, 320] on input "Line 1" at bounding box center [669, 333] width 267 height 43
type input "*****"
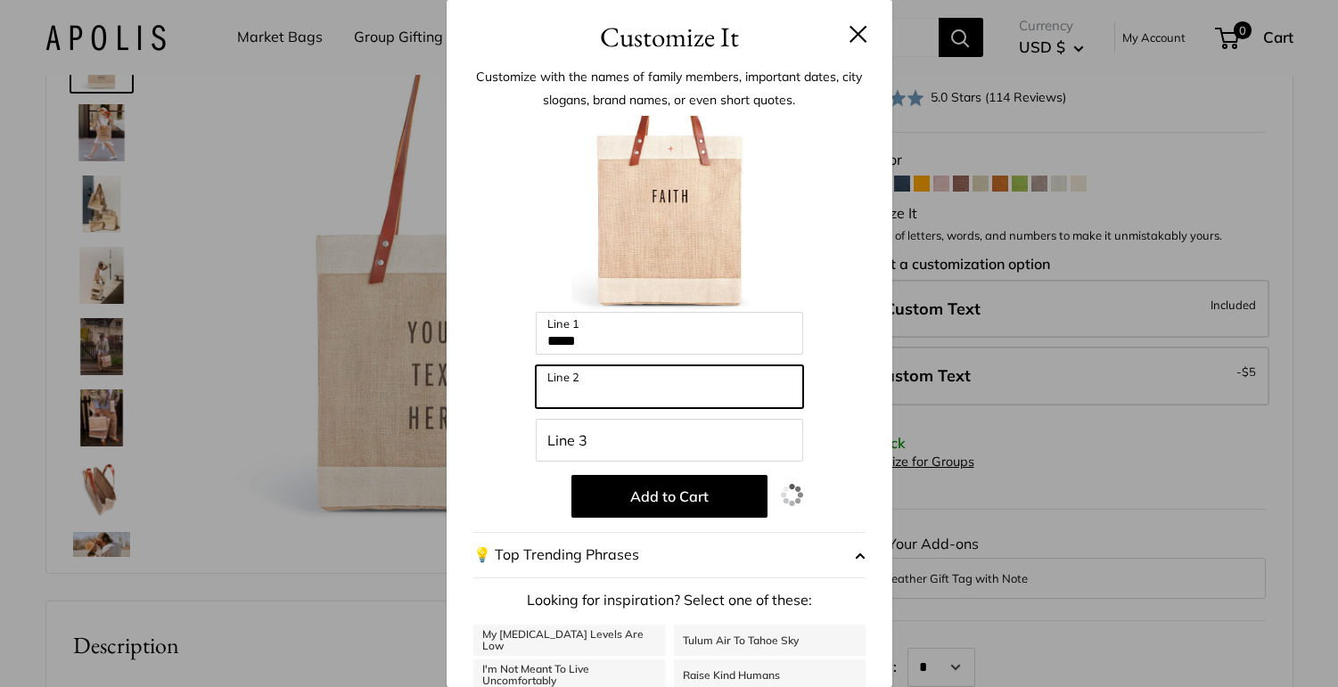
click at [588, 391] on input "Line 2" at bounding box center [669, 387] width 267 height 43
type input "******"
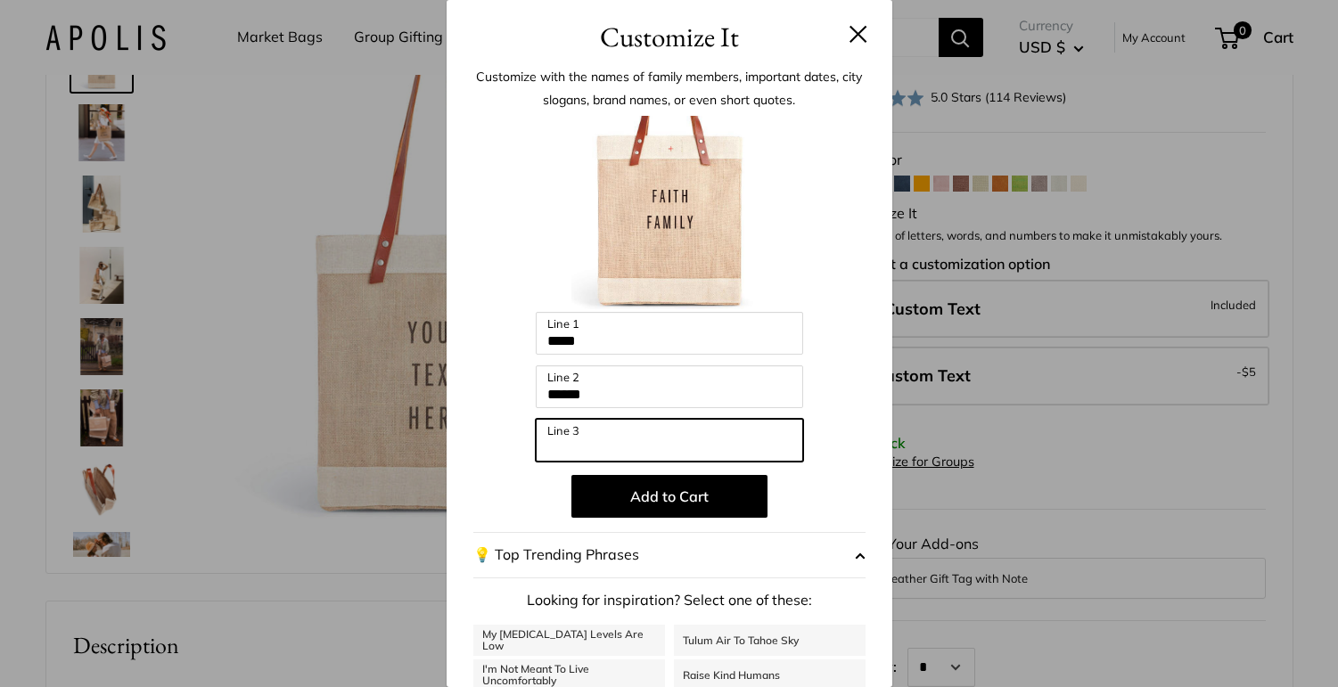
click at [576, 444] on input "Line 3" at bounding box center [669, 440] width 267 height 43
click at [596, 446] on input "*******" at bounding box center [669, 440] width 267 height 43
type input "********"
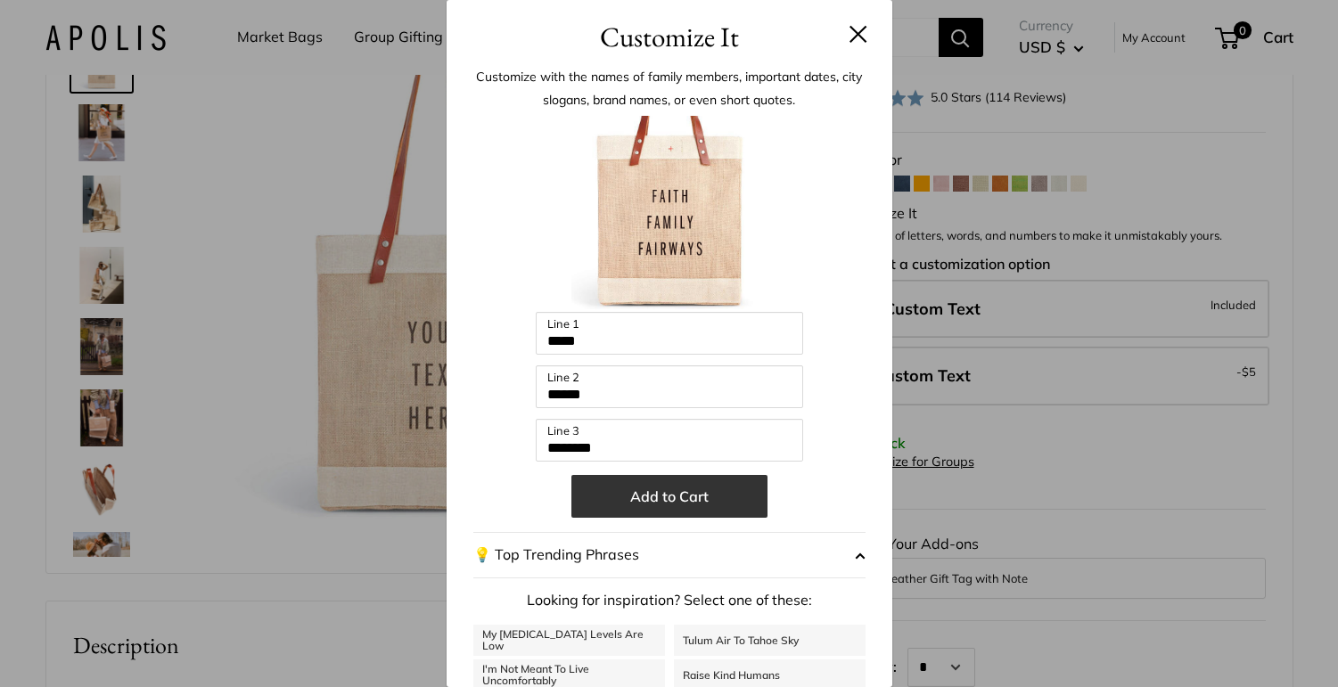
click at [684, 499] on button "Add to Cart" at bounding box center [670, 496] width 196 height 43
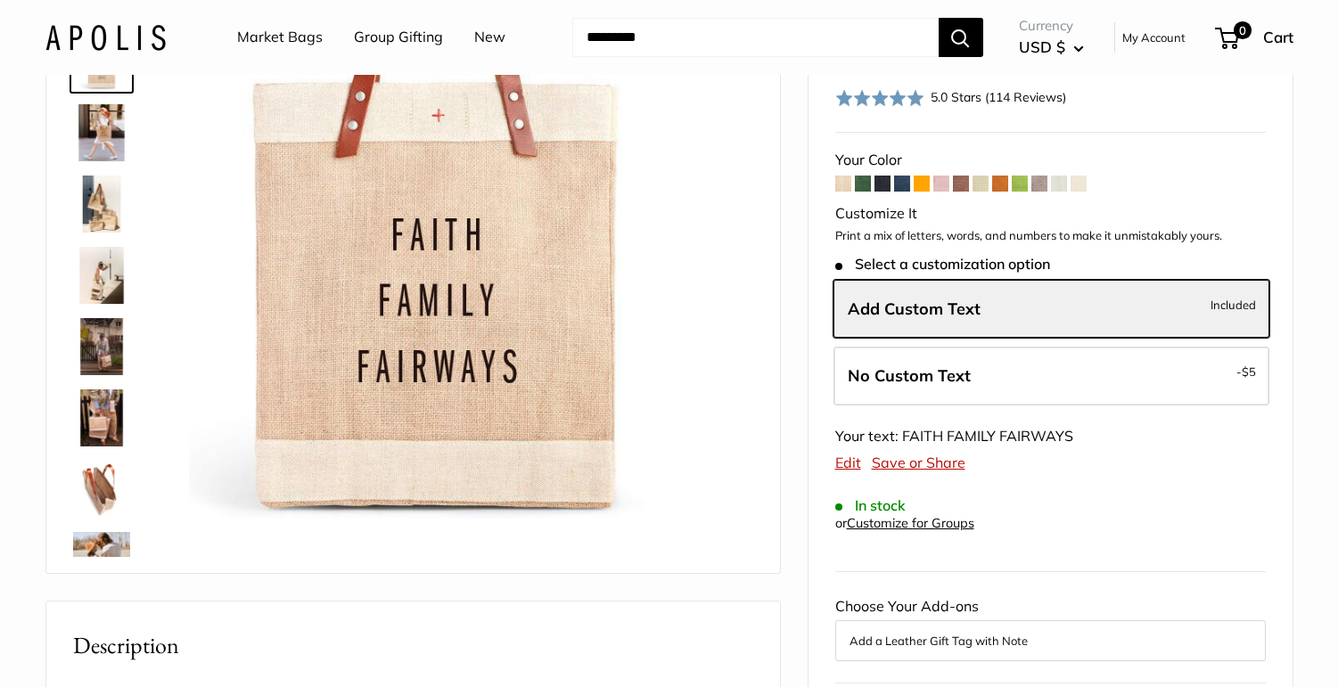
scroll to position [0, 0]
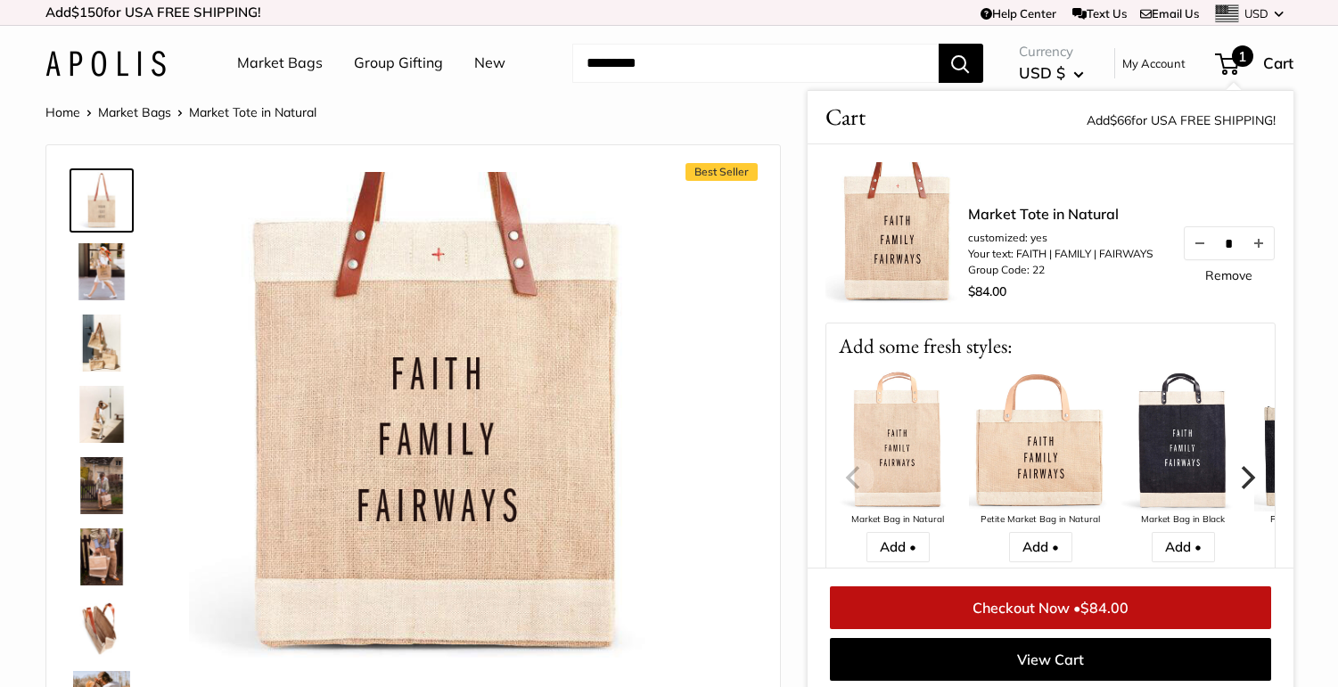
click at [100, 292] on img at bounding box center [101, 271] width 57 height 57
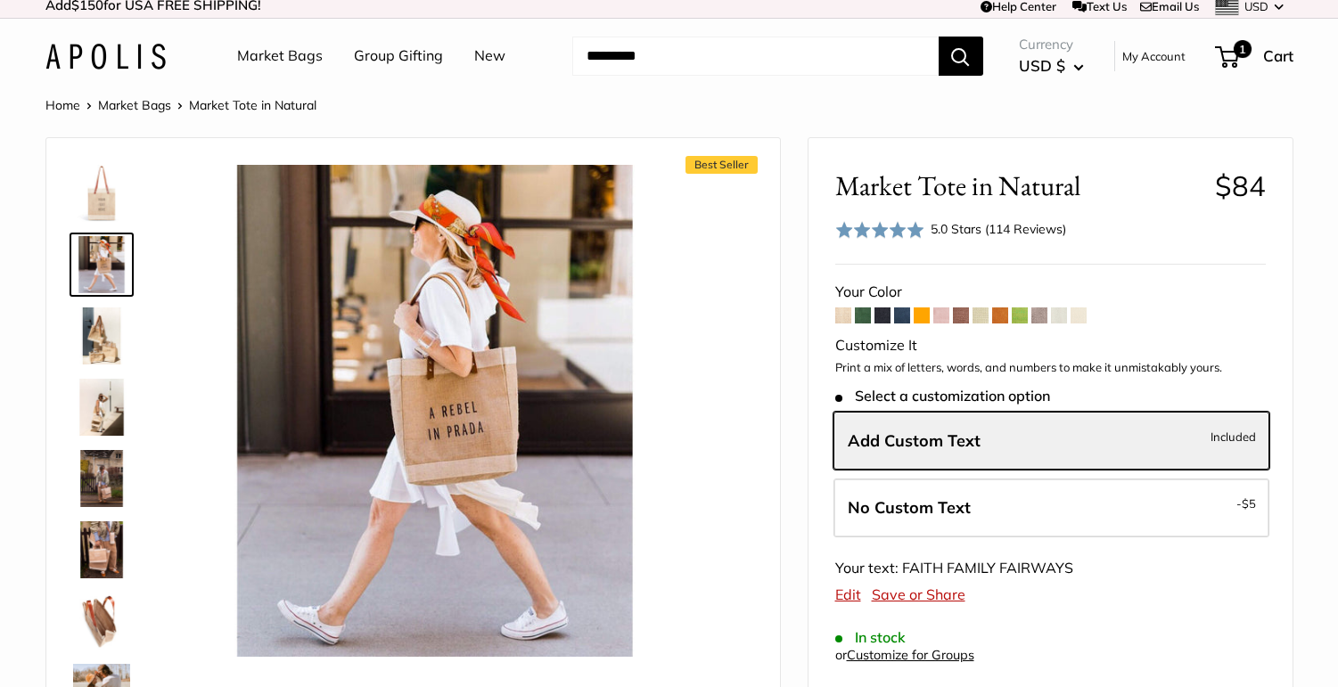
click at [94, 337] on img at bounding box center [101, 336] width 57 height 57
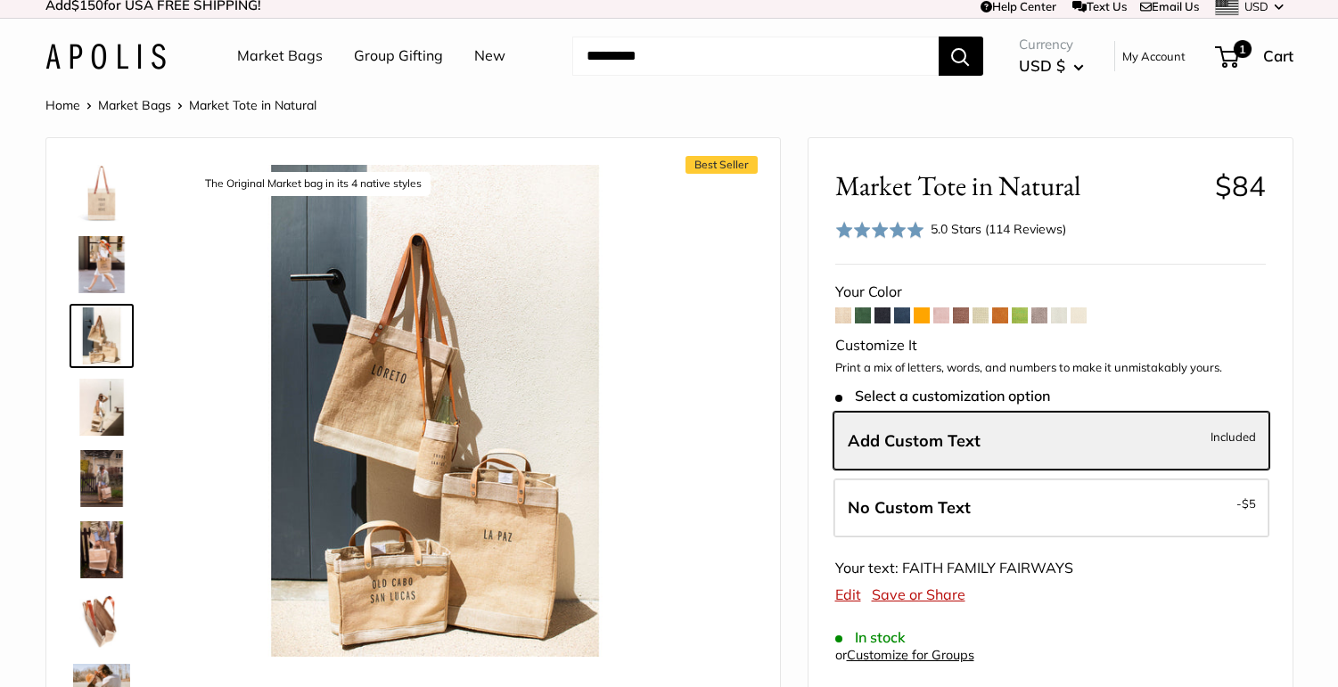
click at [104, 243] on img at bounding box center [101, 264] width 57 height 57
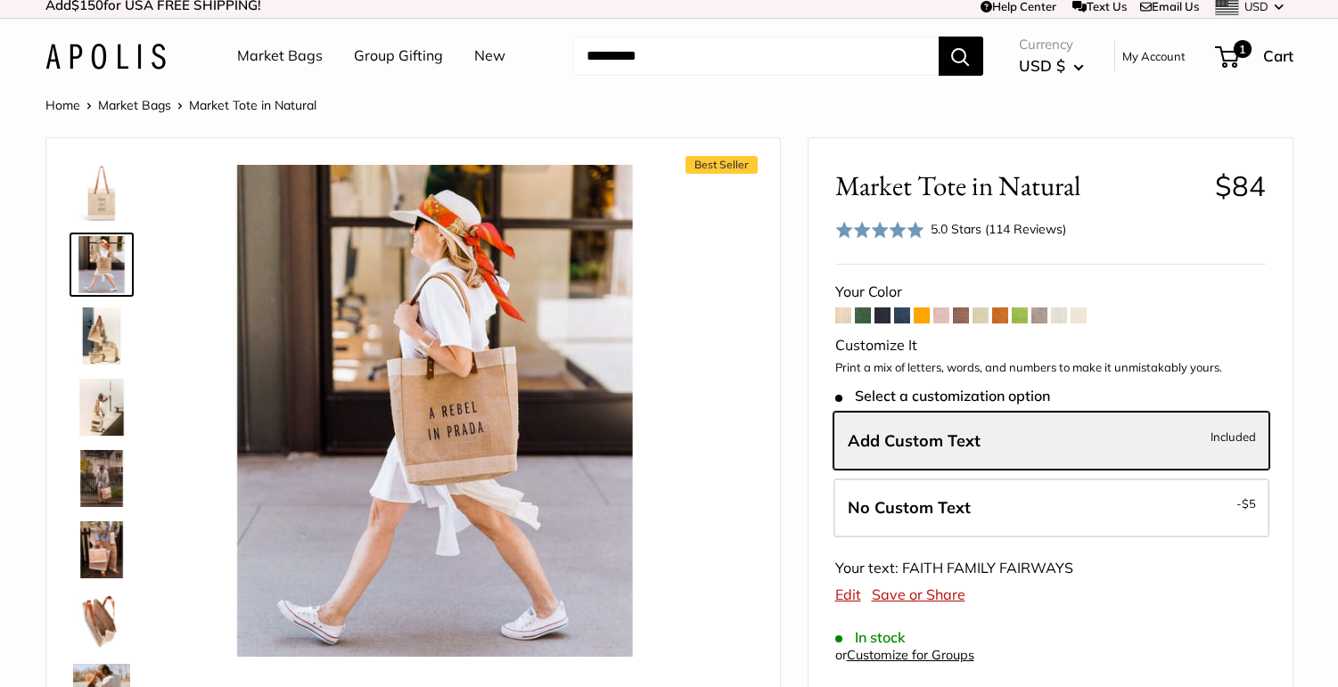
click at [111, 224] on link at bounding box center [102, 193] width 64 height 64
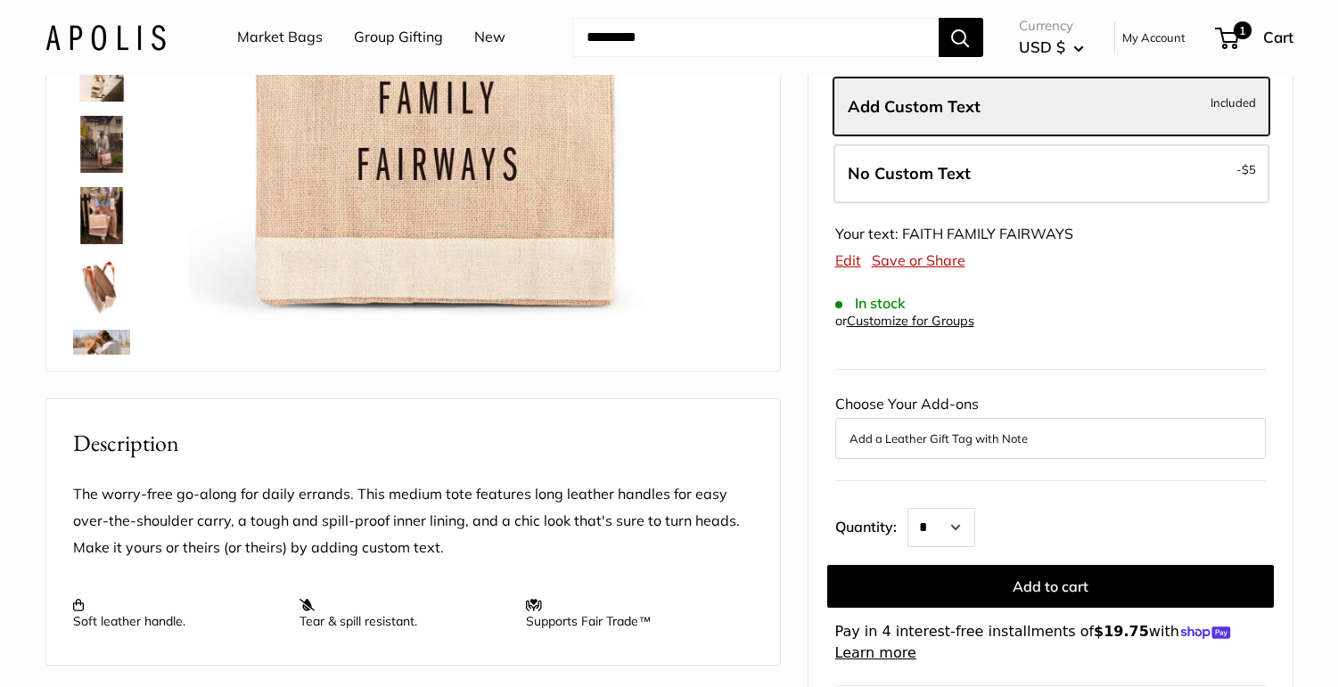
scroll to position [357, 0]
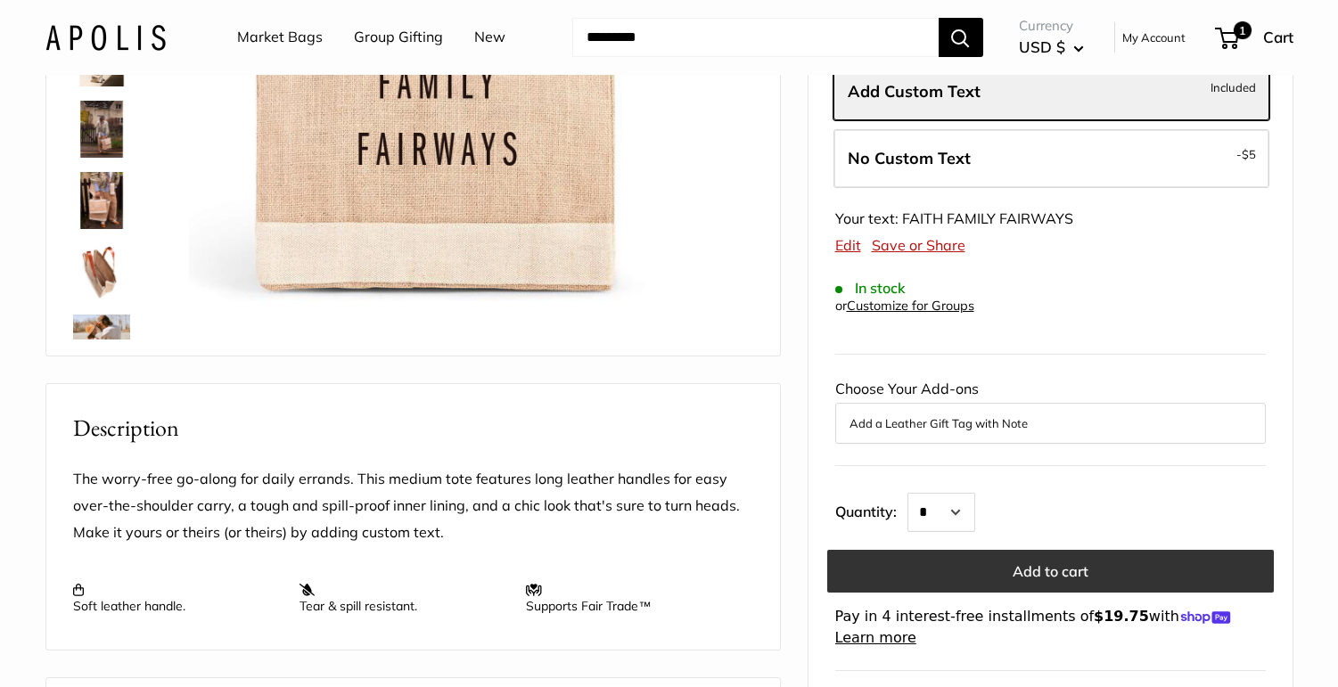
click at [975, 580] on button "Add to cart" at bounding box center [1050, 571] width 447 height 43
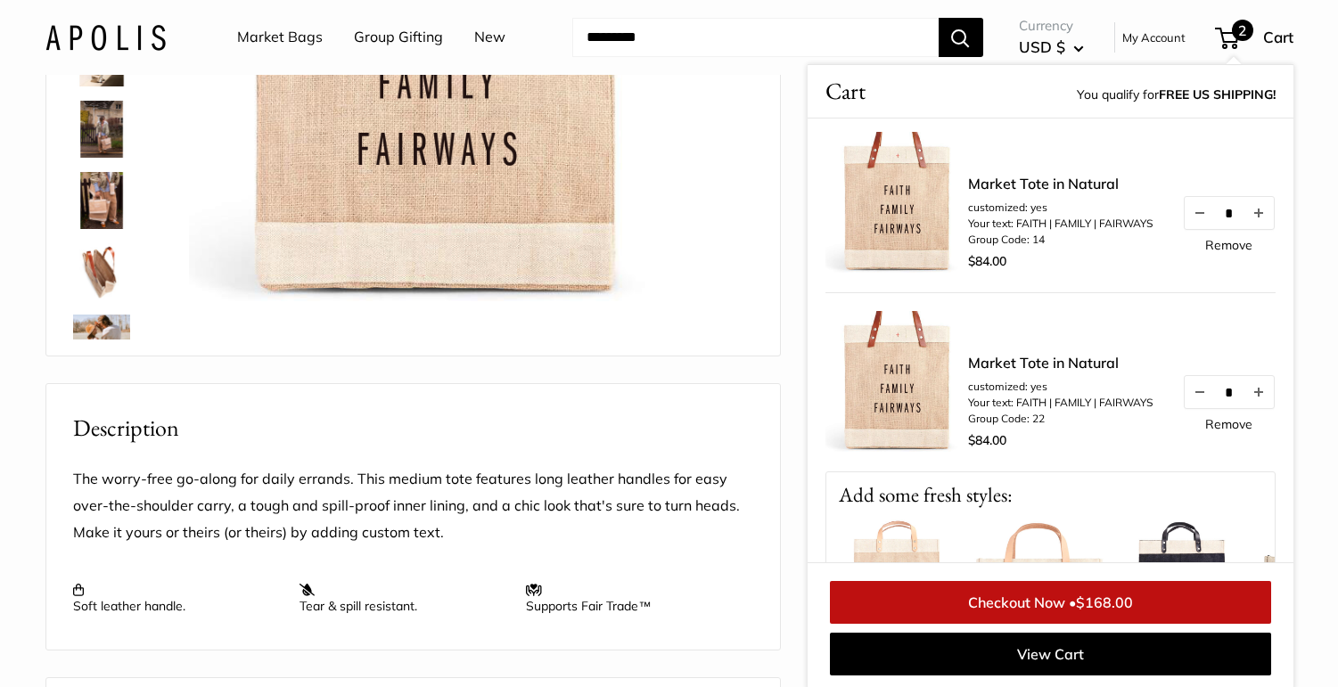
scroll to position [0, 0]
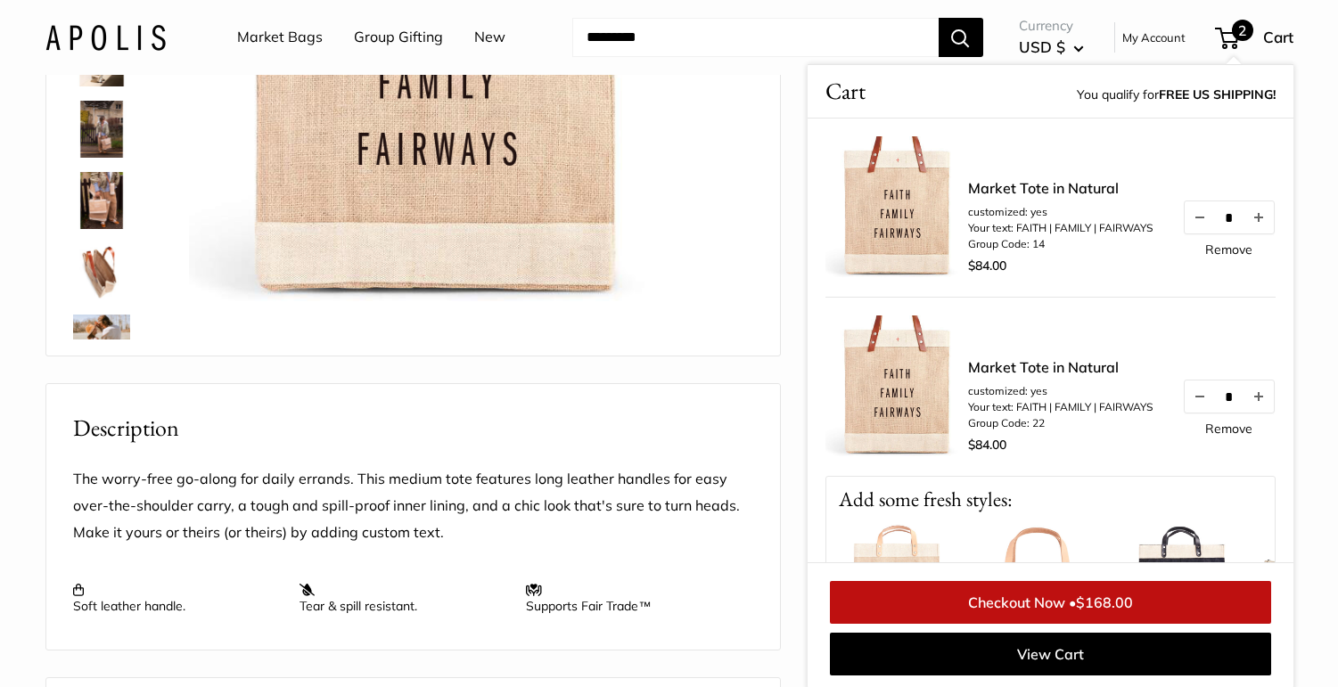
click at [1238, 433] on link "Remove" at bounding box center [1228, 429] width 47 height 12
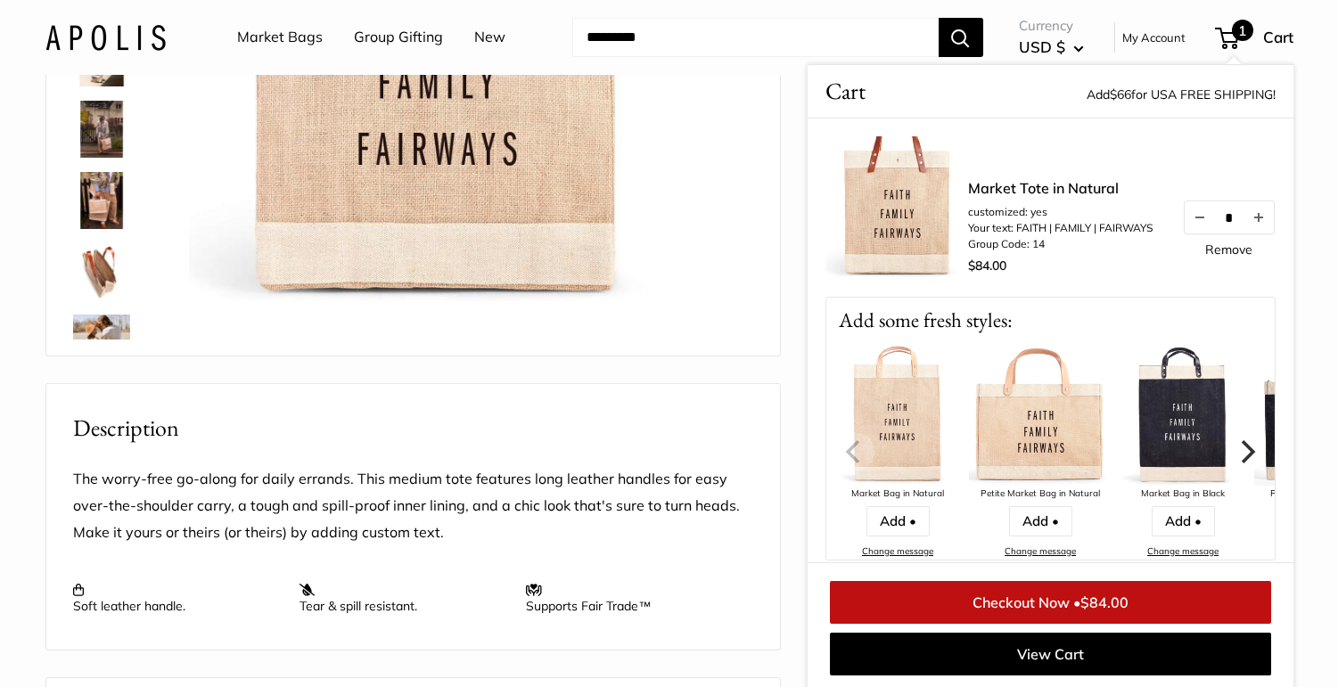
click at [1110, 597] on span "$84.00" at bounding box center [1105, 603] width 48 height 18
